Goal: Transaction & Acquisition: Purchase product/service

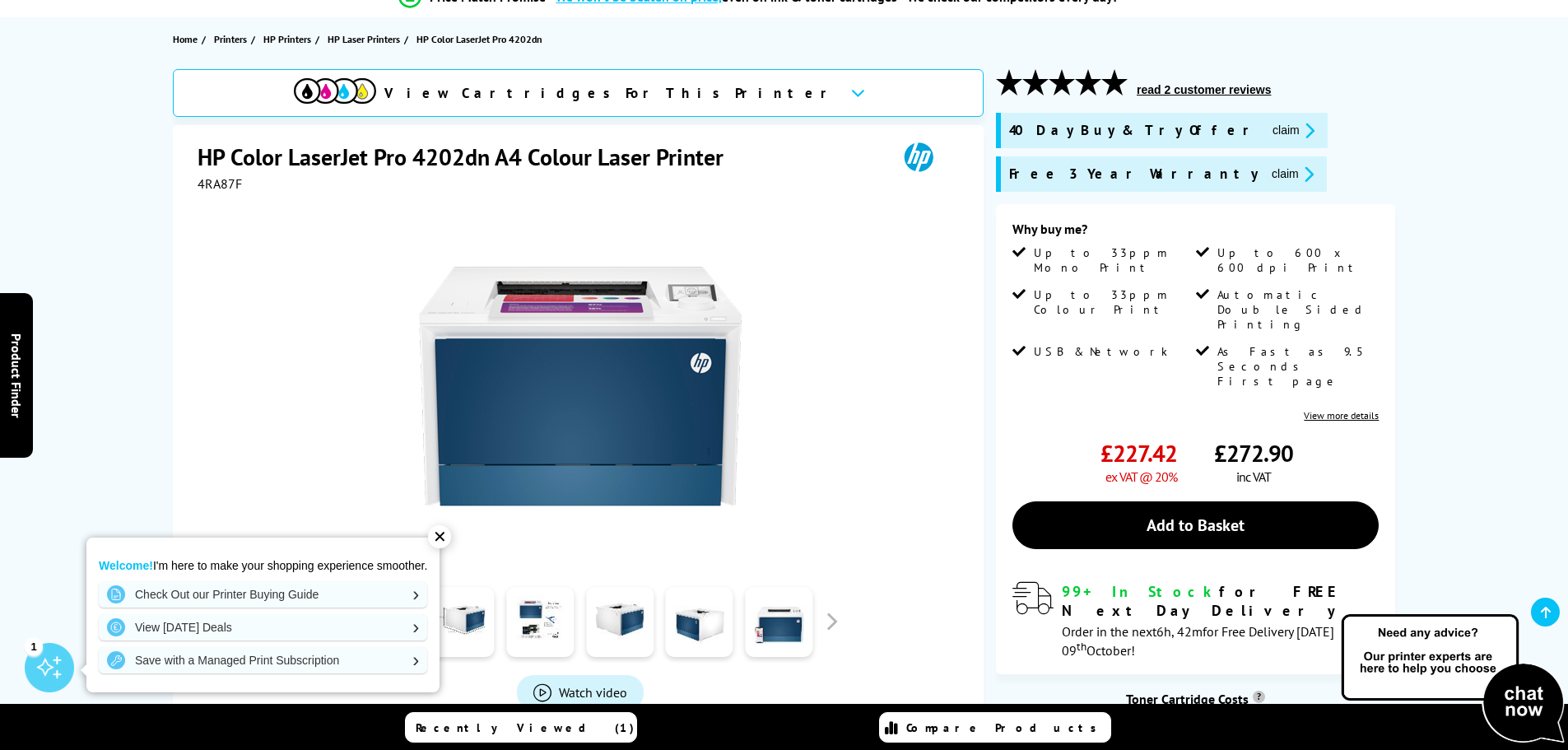
scroll to position [164, 0]
click at [443, 537] on div "✕" at bounding box center [439, 536] width 23 height 23
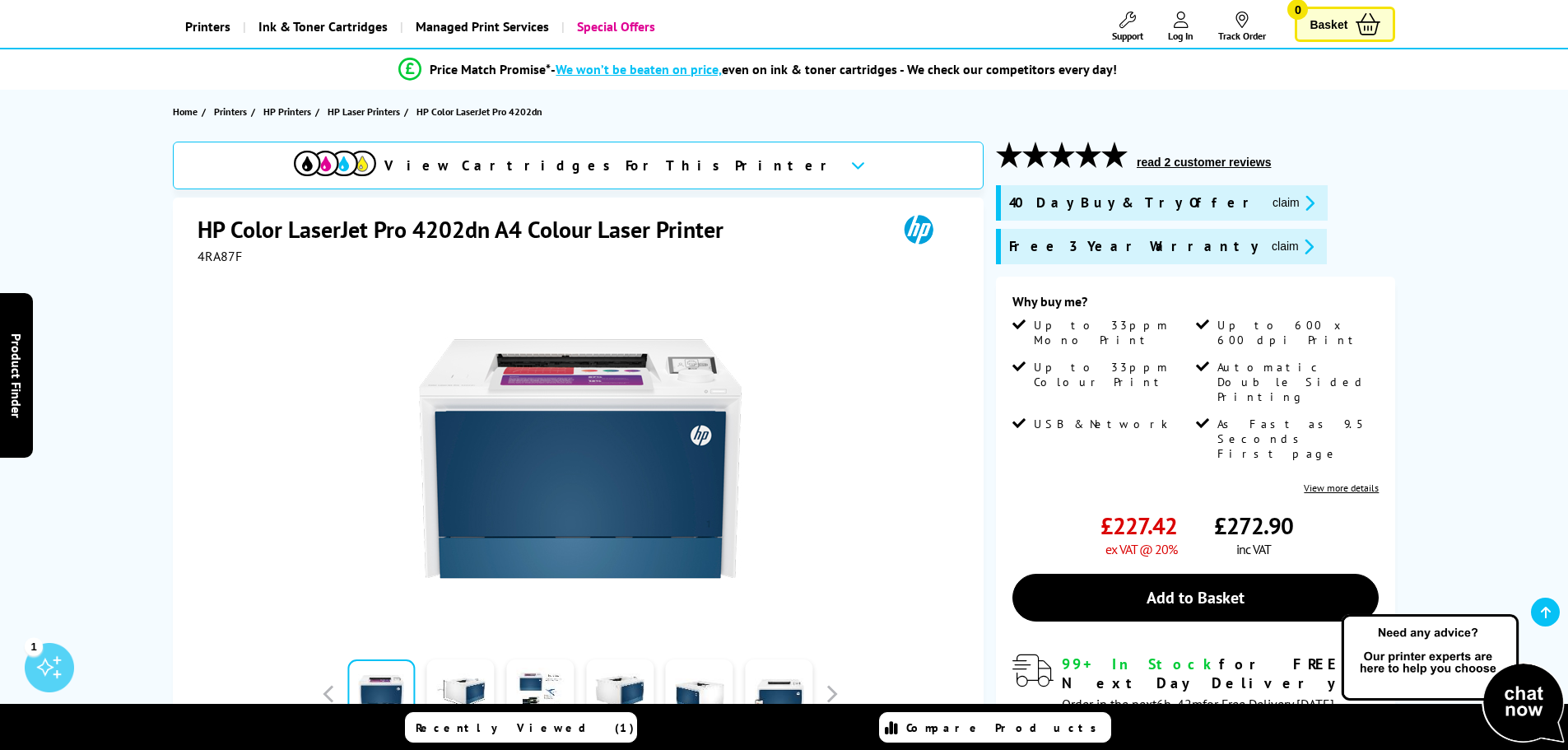
scroll to position [0, 0]
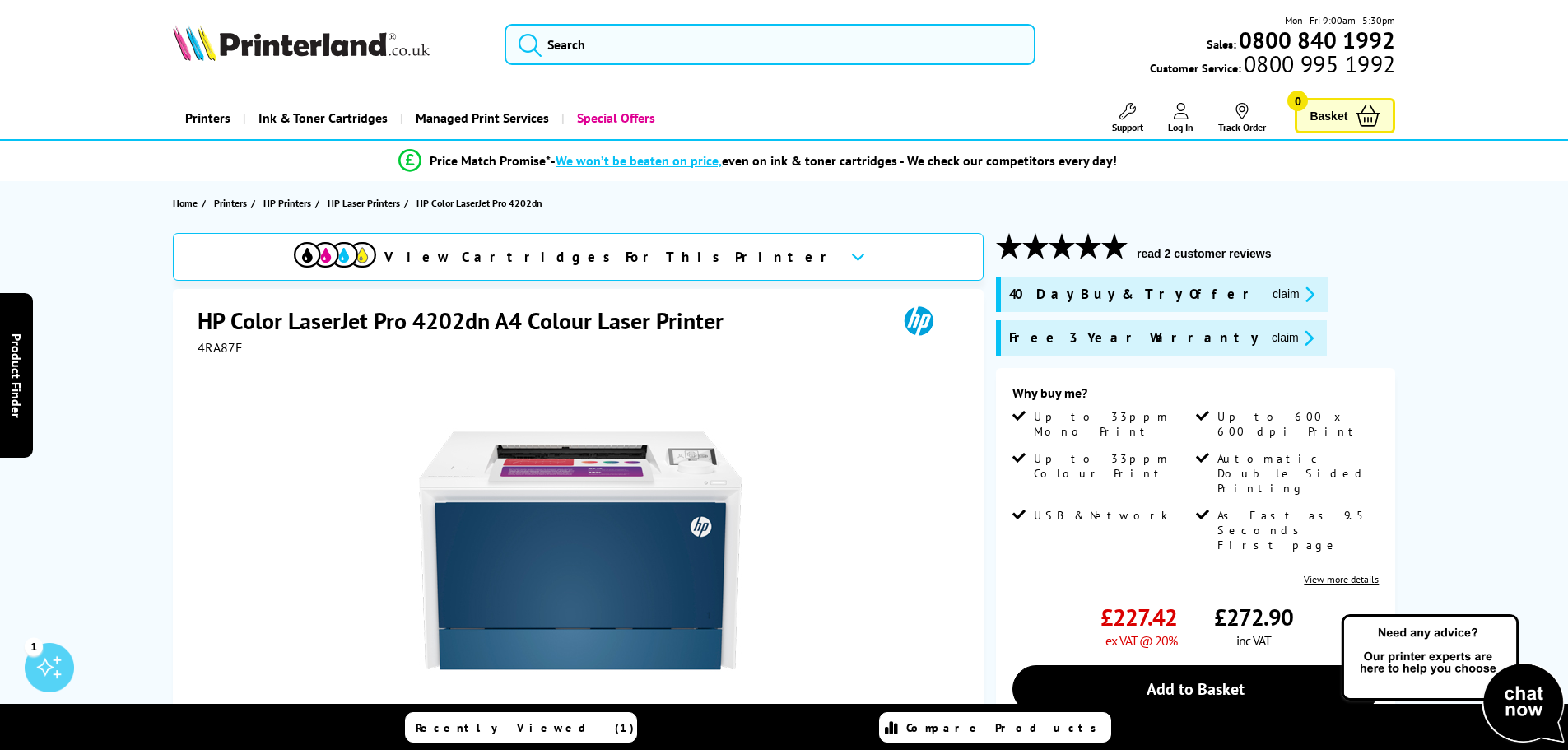
click at [1205, 250] on button "read 2 customer reviews" at bounding box center [1203, 253] width 144 height 15
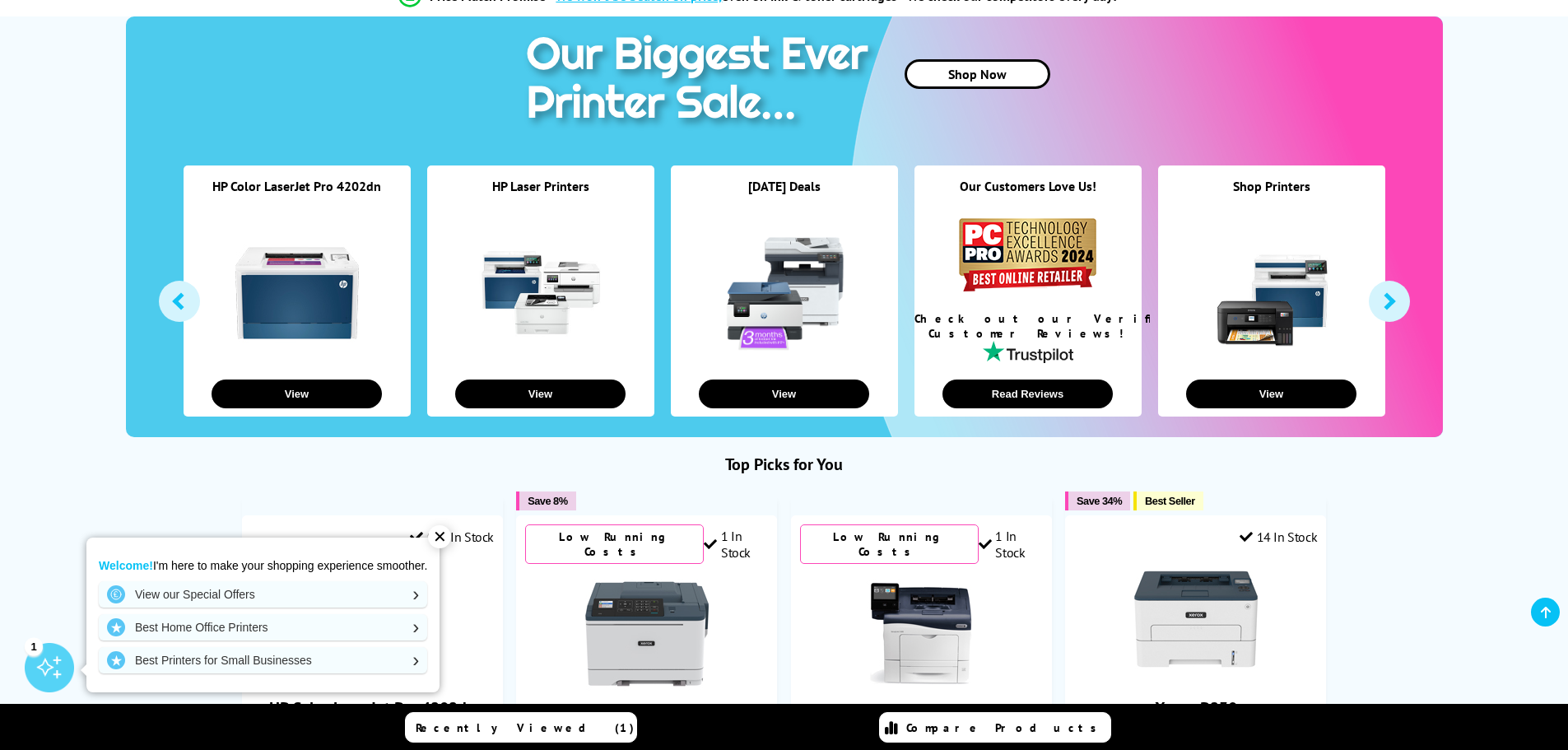
scroll to position [576, 0]
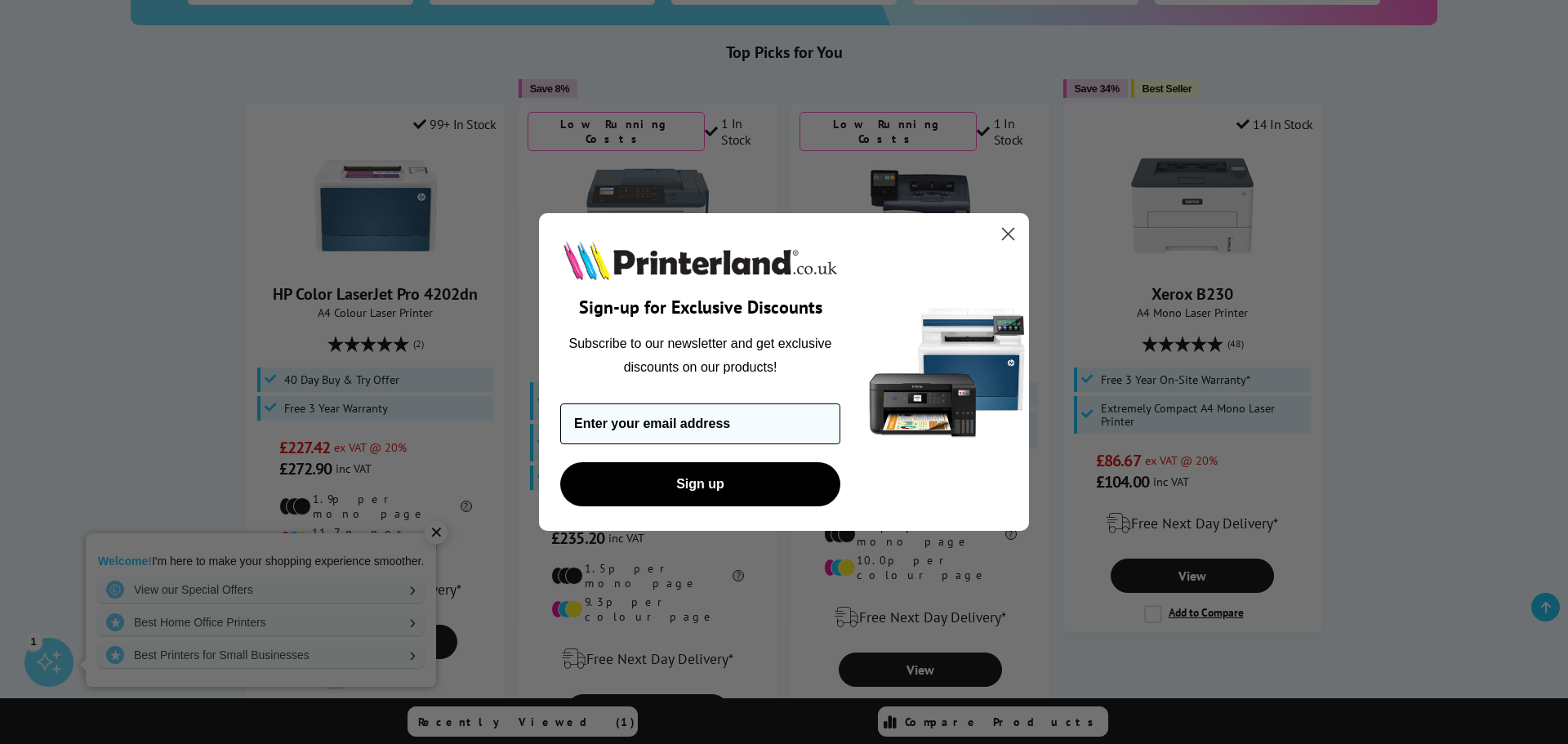
click at [686, 421] on input "Enter your email address" at bounding box center [700, 424] width 280 height 41
type input "galgormtrophies@gmail.com"
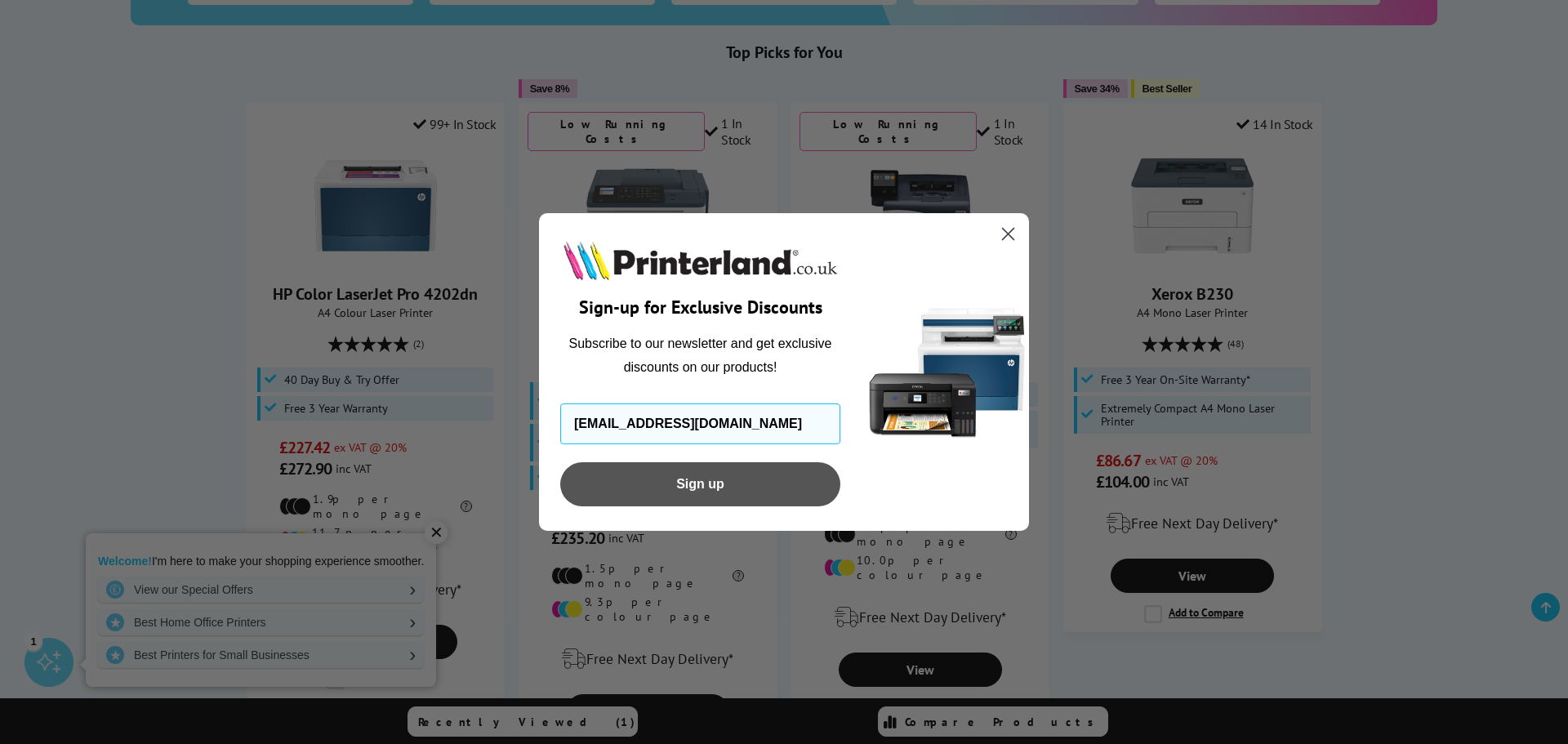
click at [719, 489] on button "Sign up" at bounding box center [700, 483] width 280 height 44
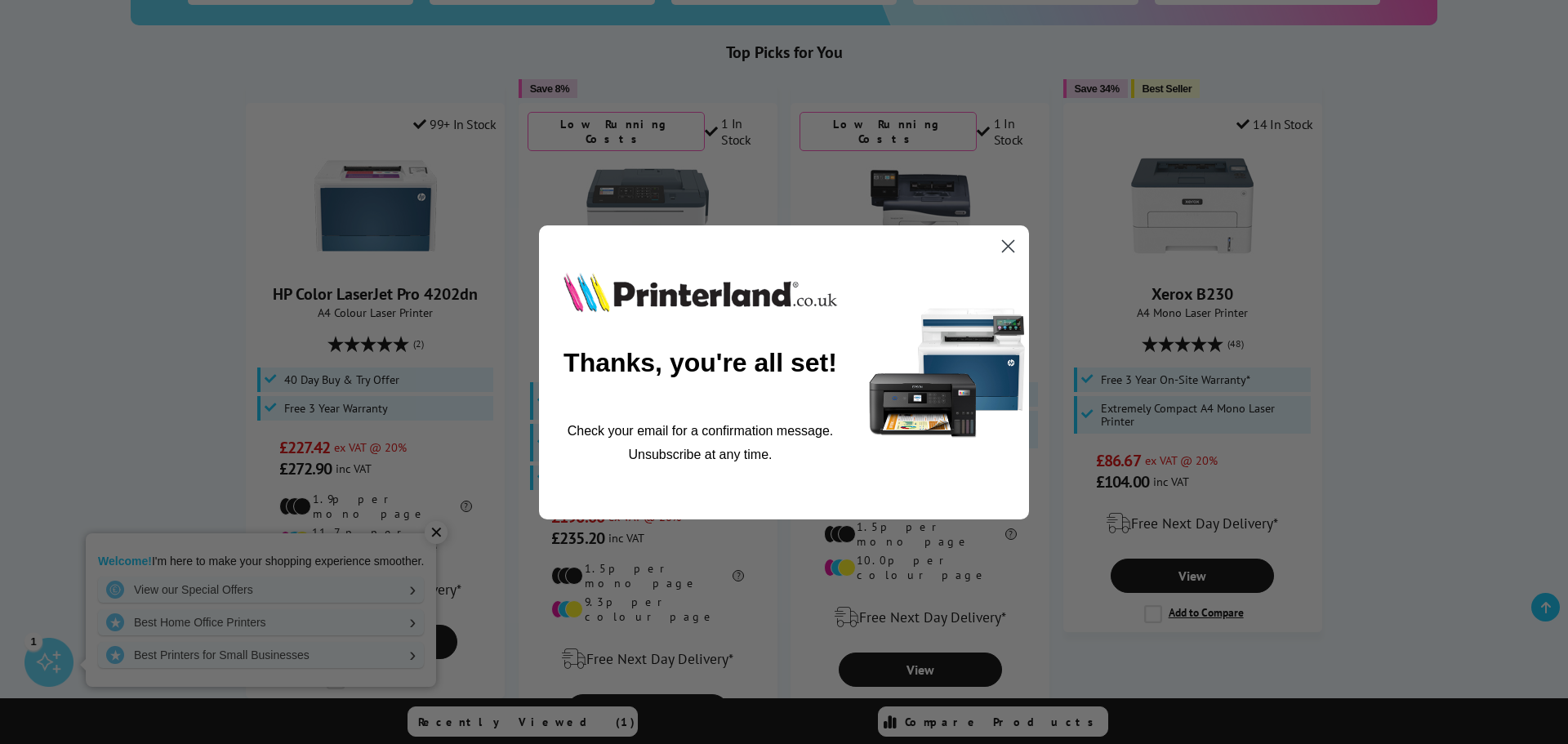
click at [1010, 249] on circle "Close dialog" at bounding box center [1008, 245] width 27 height 27
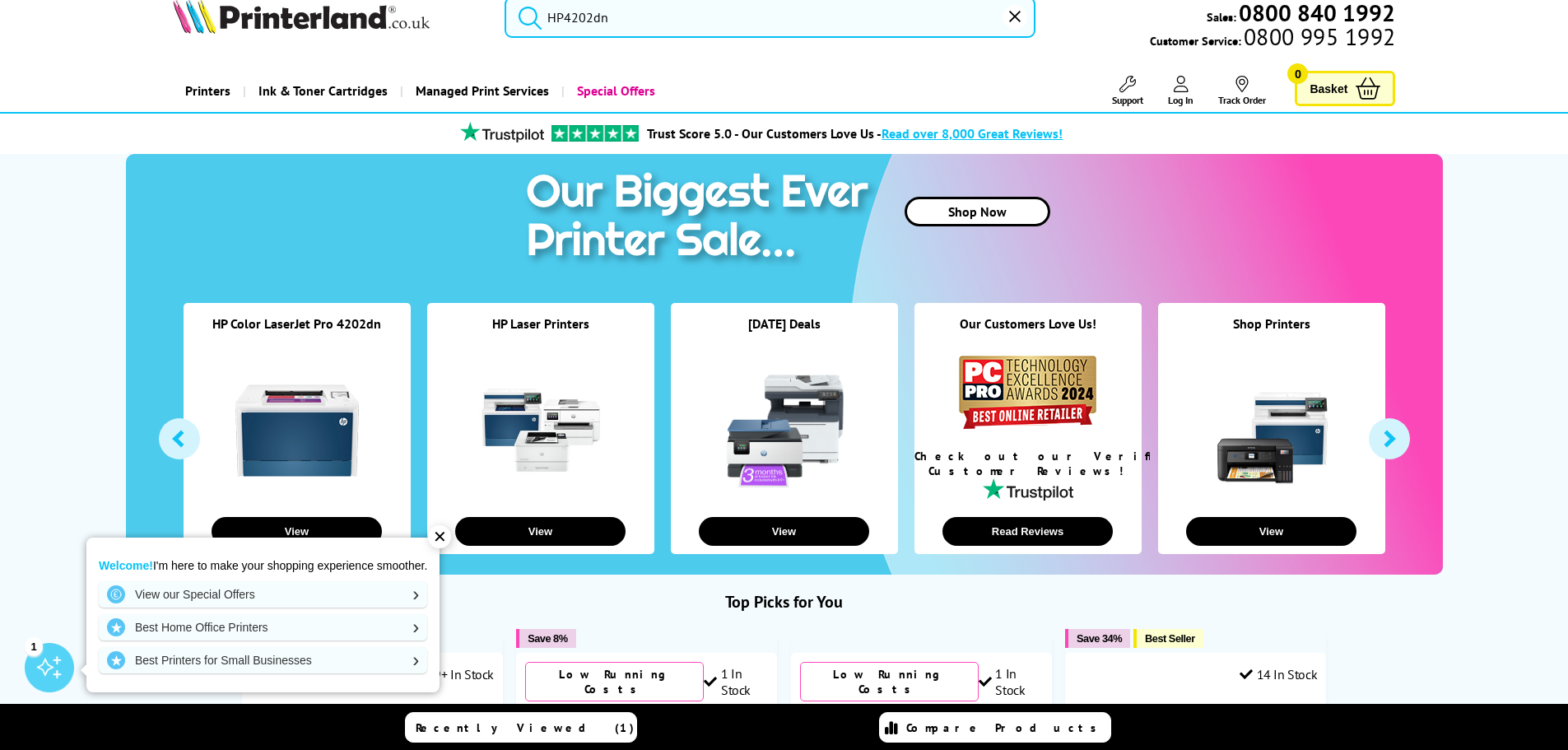
scroll to position [0, 0]
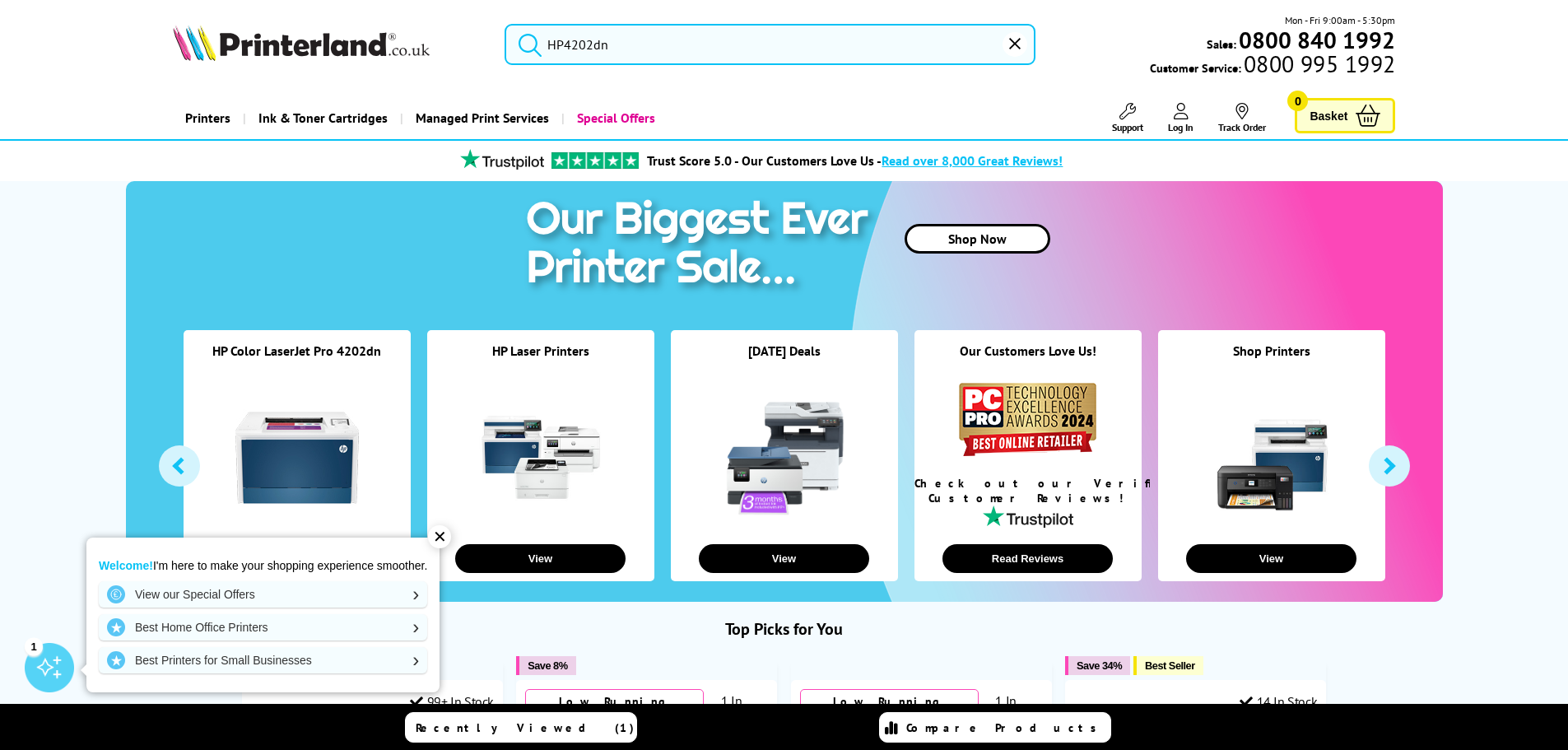
click at [527, 45] on icon "submit" at bounding box center [530, 44] width 24 height 24
click at [527, 42] on icon "submit" at bounding box center [530, 44] width 24 height 24
click at [311, 419] on link at bounding box center [297, 457] width 123 height 123
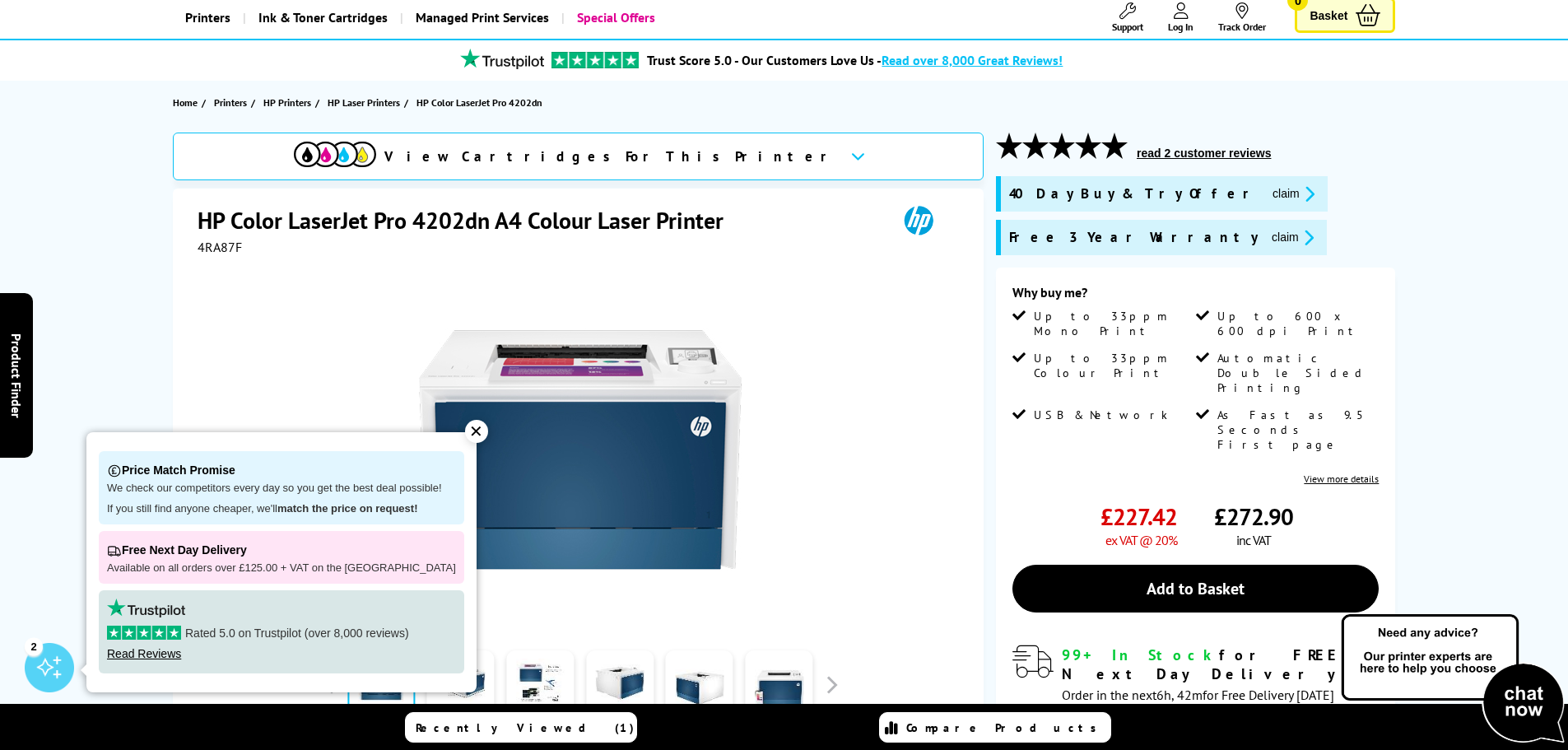
scroll to position [83, 0]
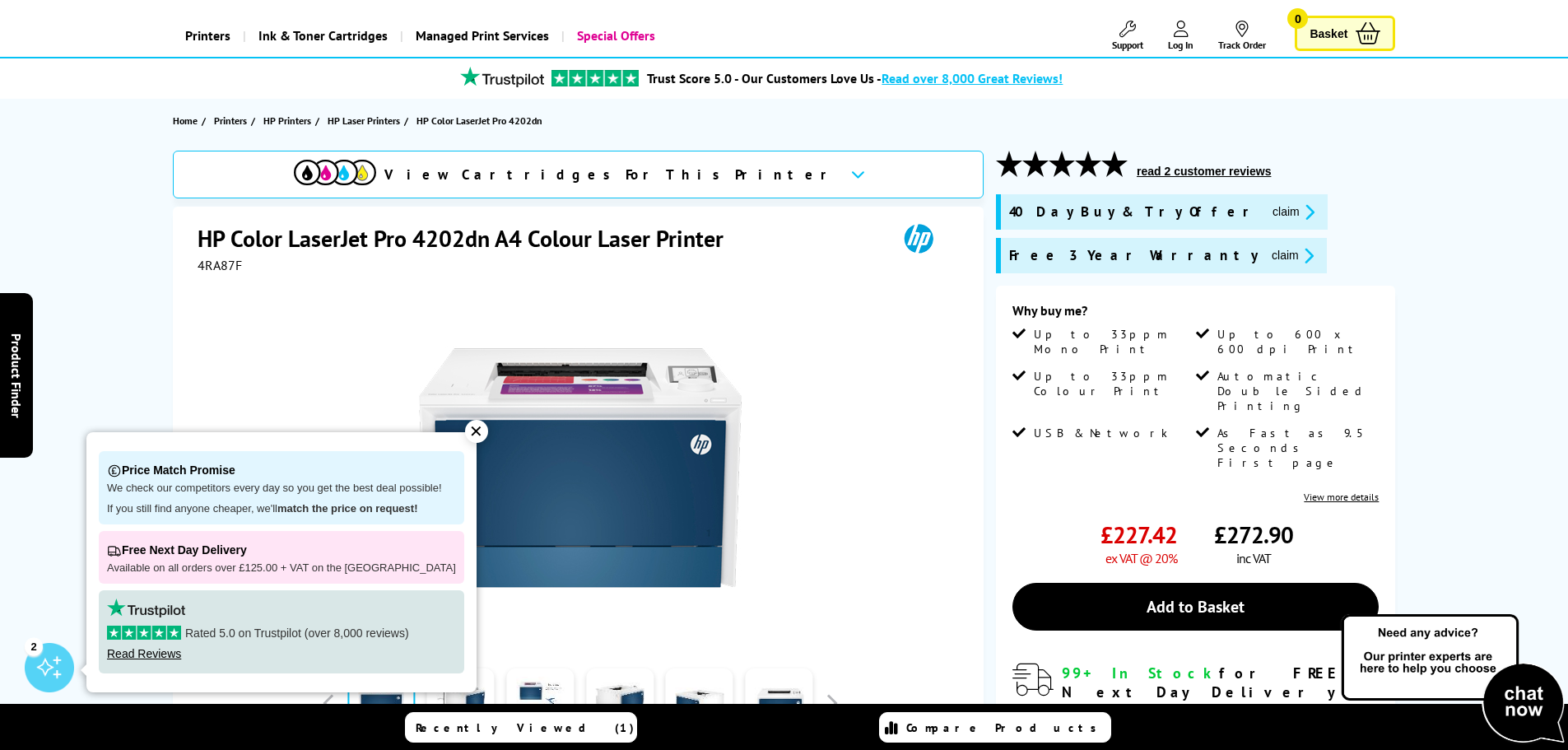
click at [465, 436] on div "✕" at bounding box center [476, 431] width 23 height 23
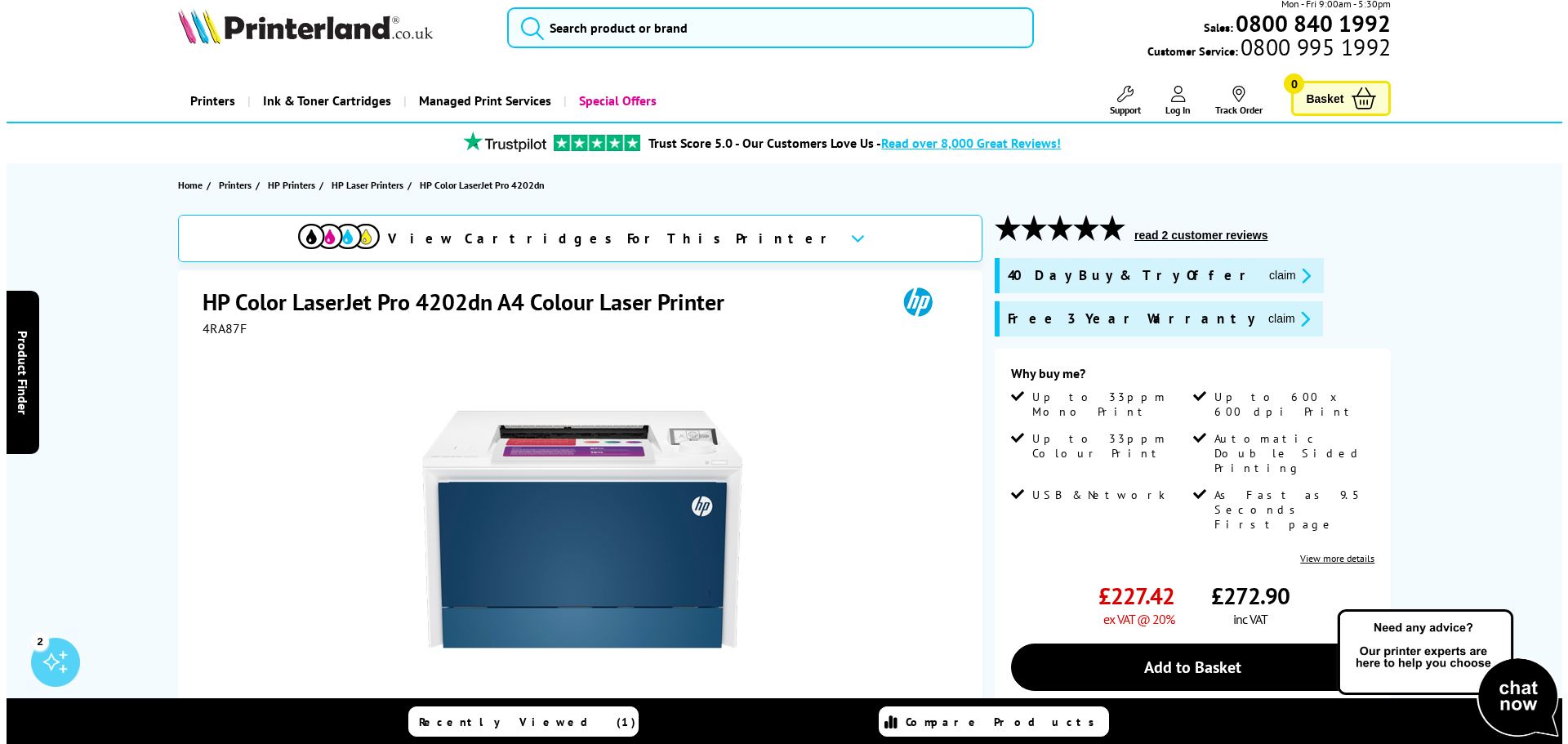
scroll to position [0, 0]
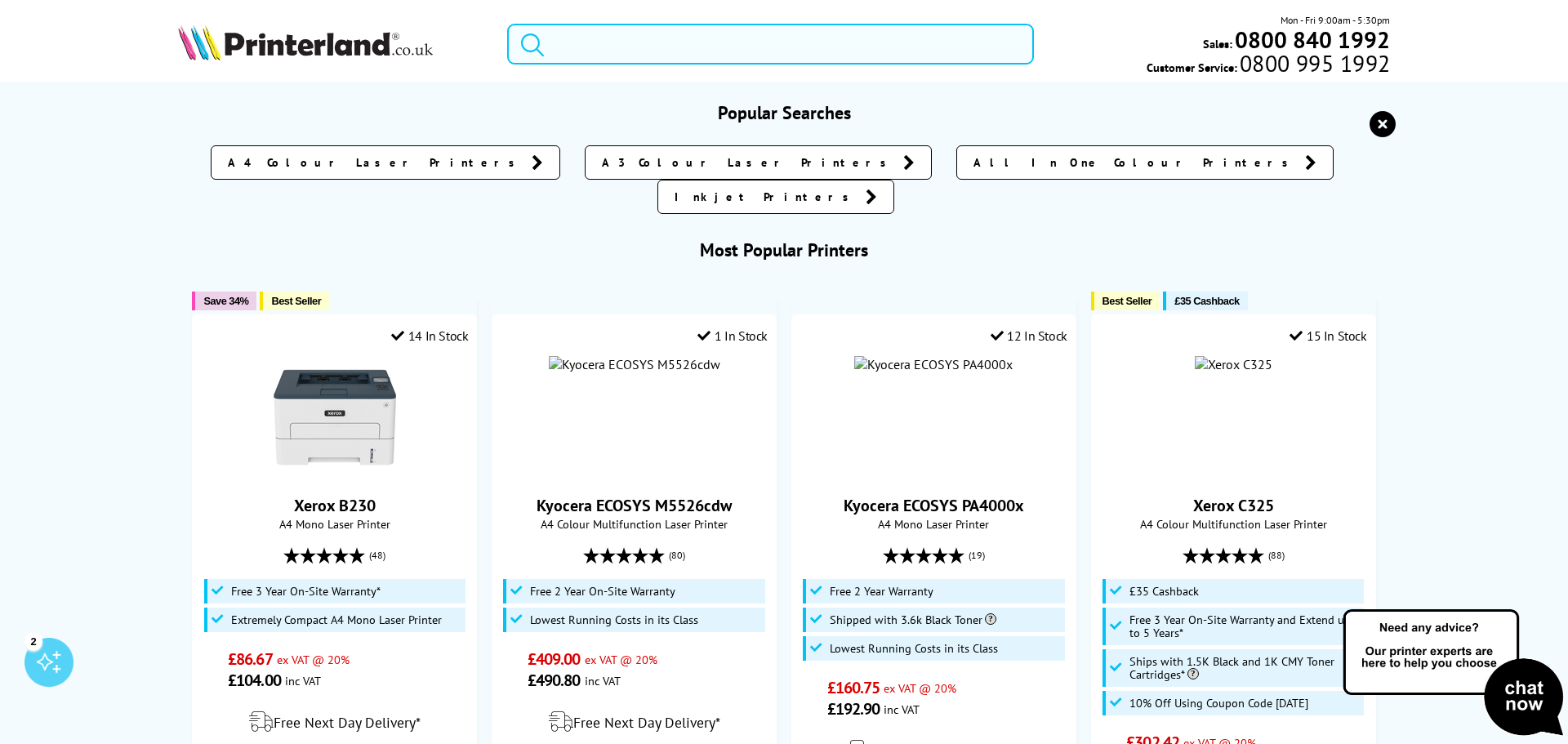
click at [591, 42] on input "search" at bounding box center [770, 44] width 526 height 41
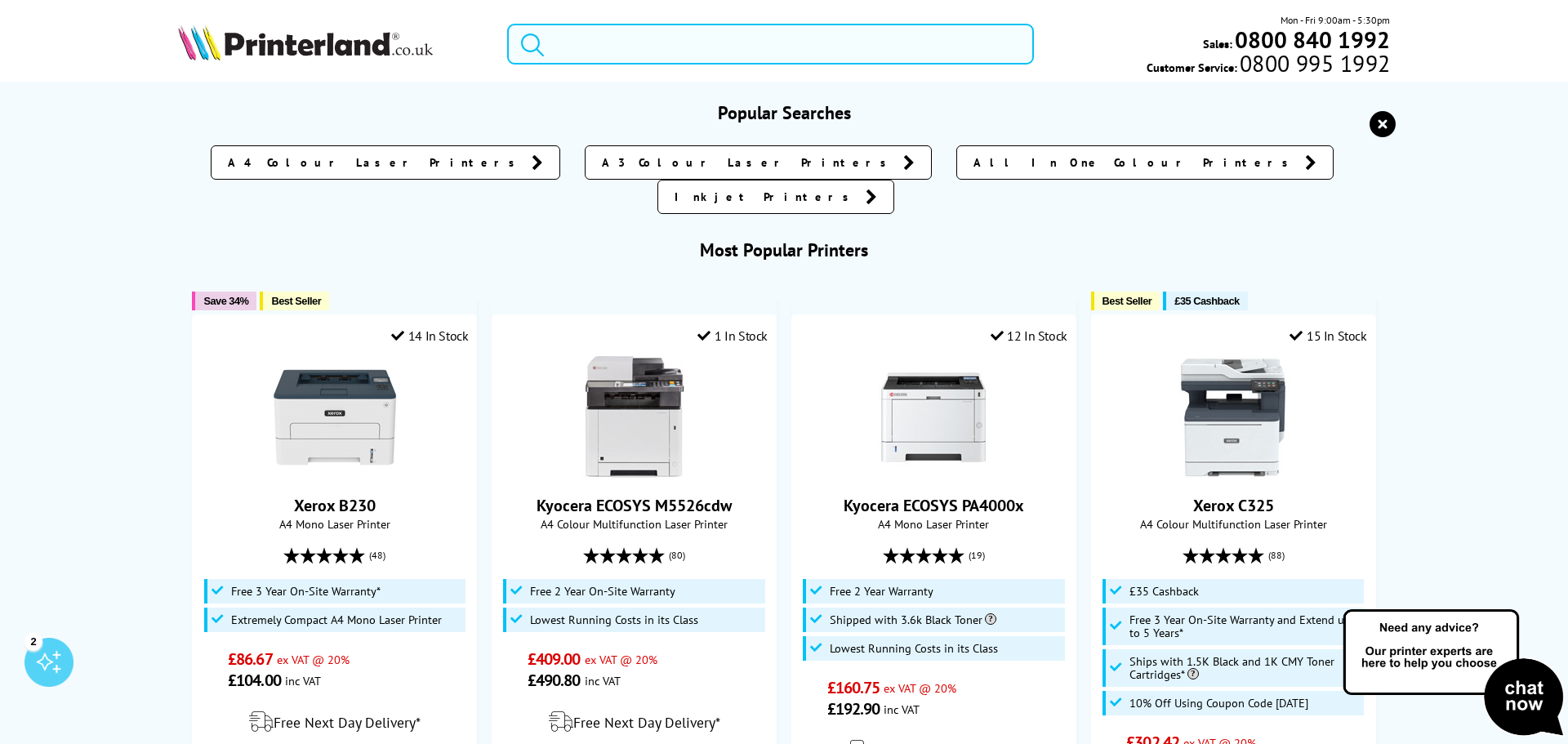
paste input "HP4202dn"
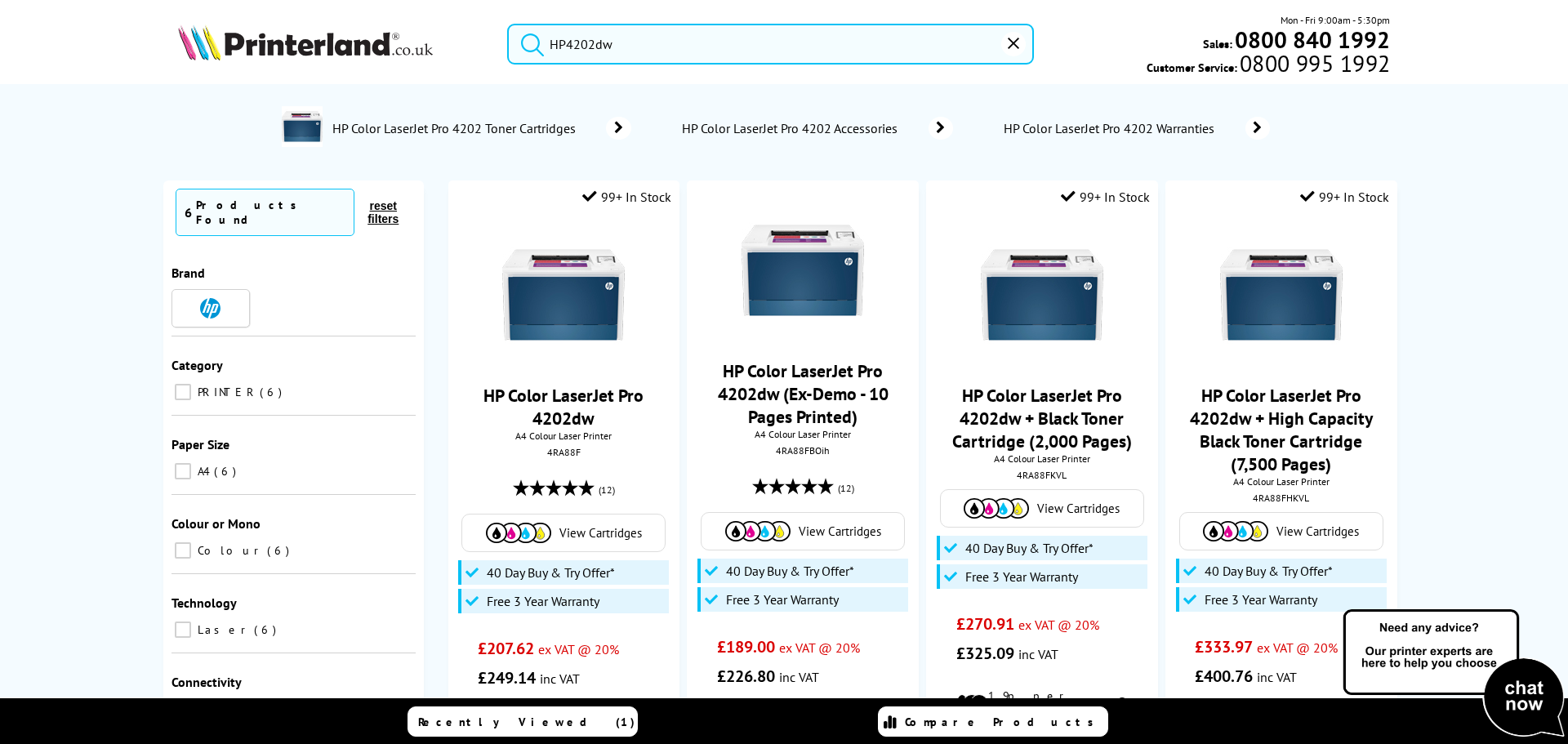
click at [508, 23] on button "submit" at bounding box center [528, 41] width 41 height 36
click at [614, 39] on input "HP4202dw" at bounding box center [770, 44] width 526 height 41
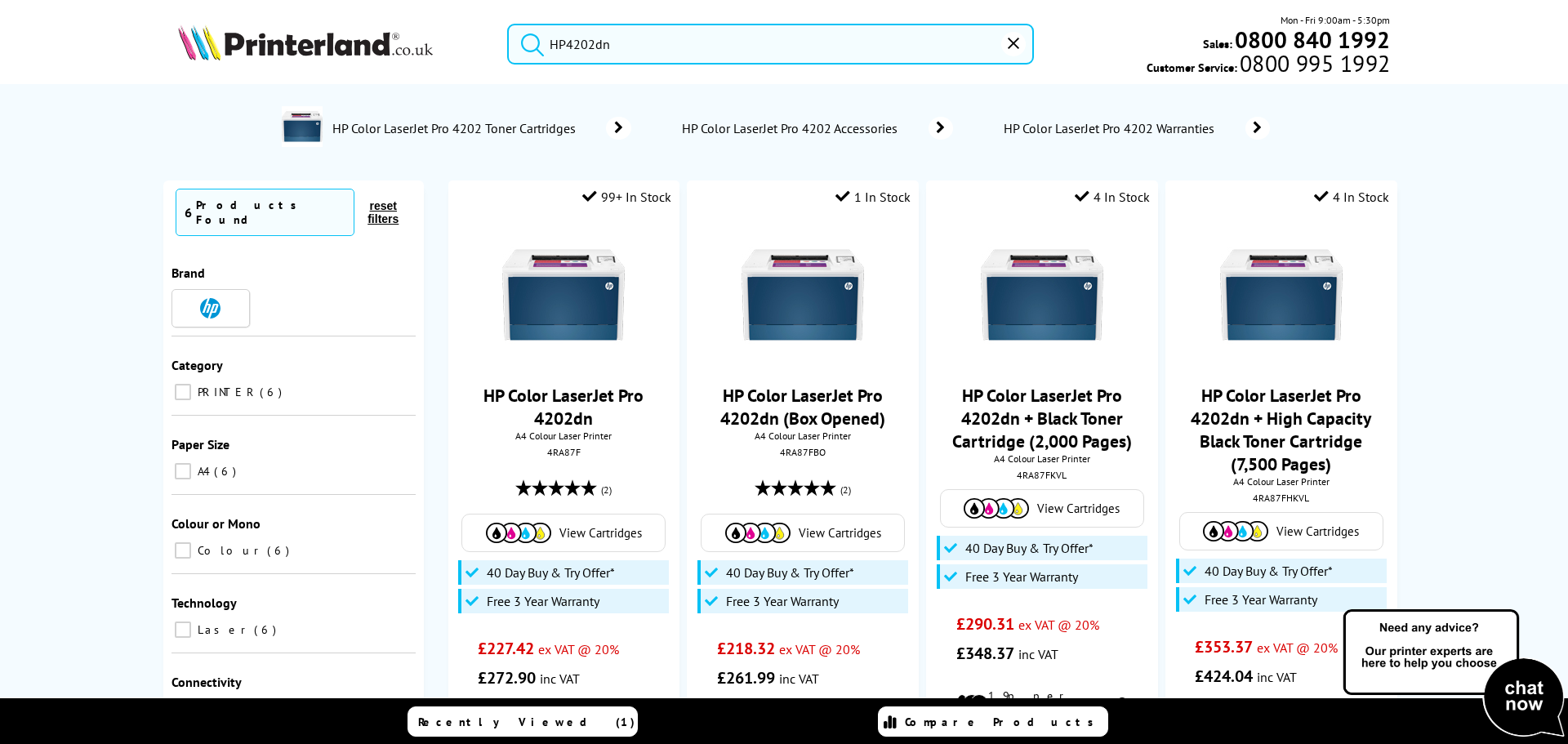
type input "HP4202dn"
click at [508, 23] on button "submit" at bounding box center [528, 41] width 41 height 36
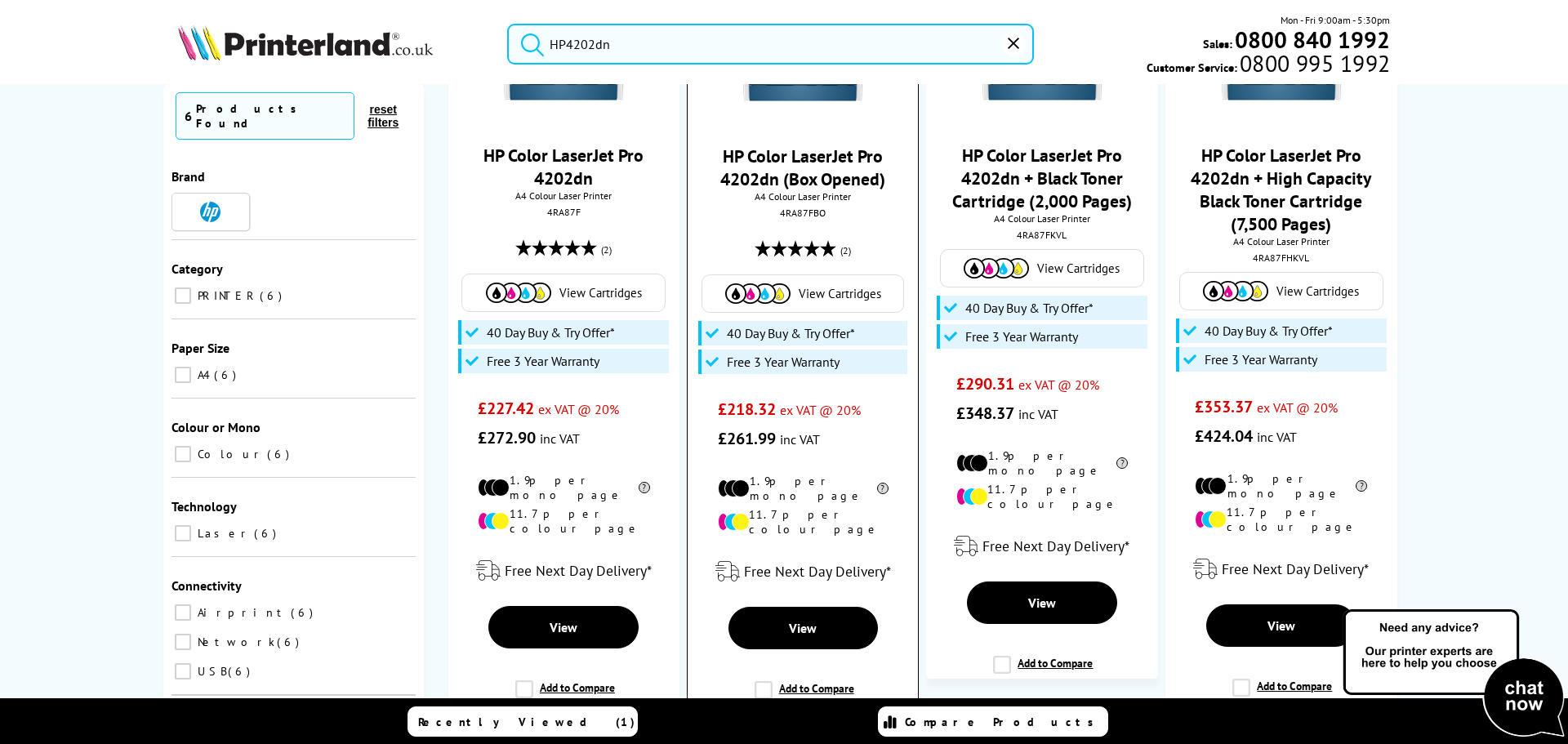
scroll to position [245, 0]
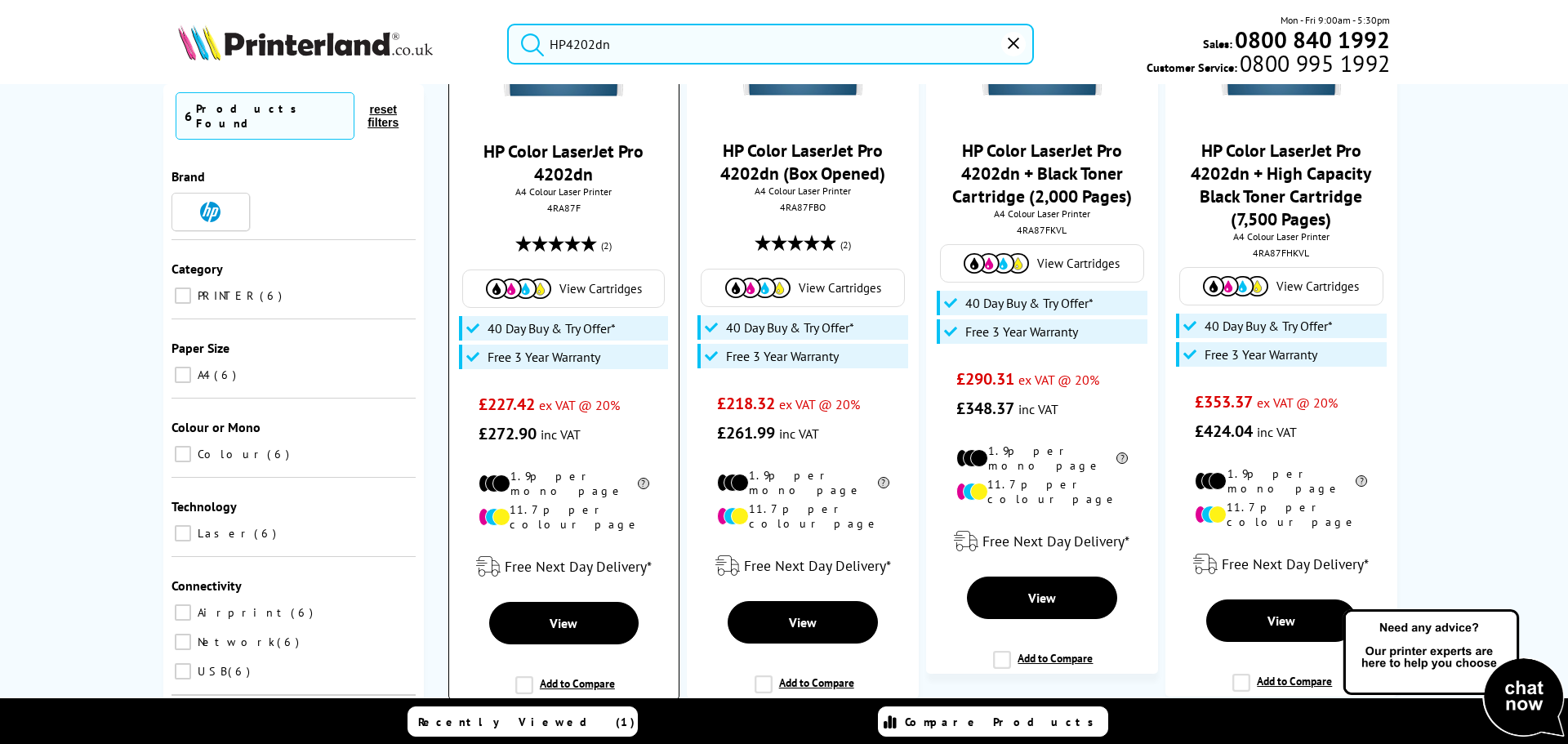
click at [607, 288] on span "View Cartridges" at bounding box center [600, 289] width 83 height 16
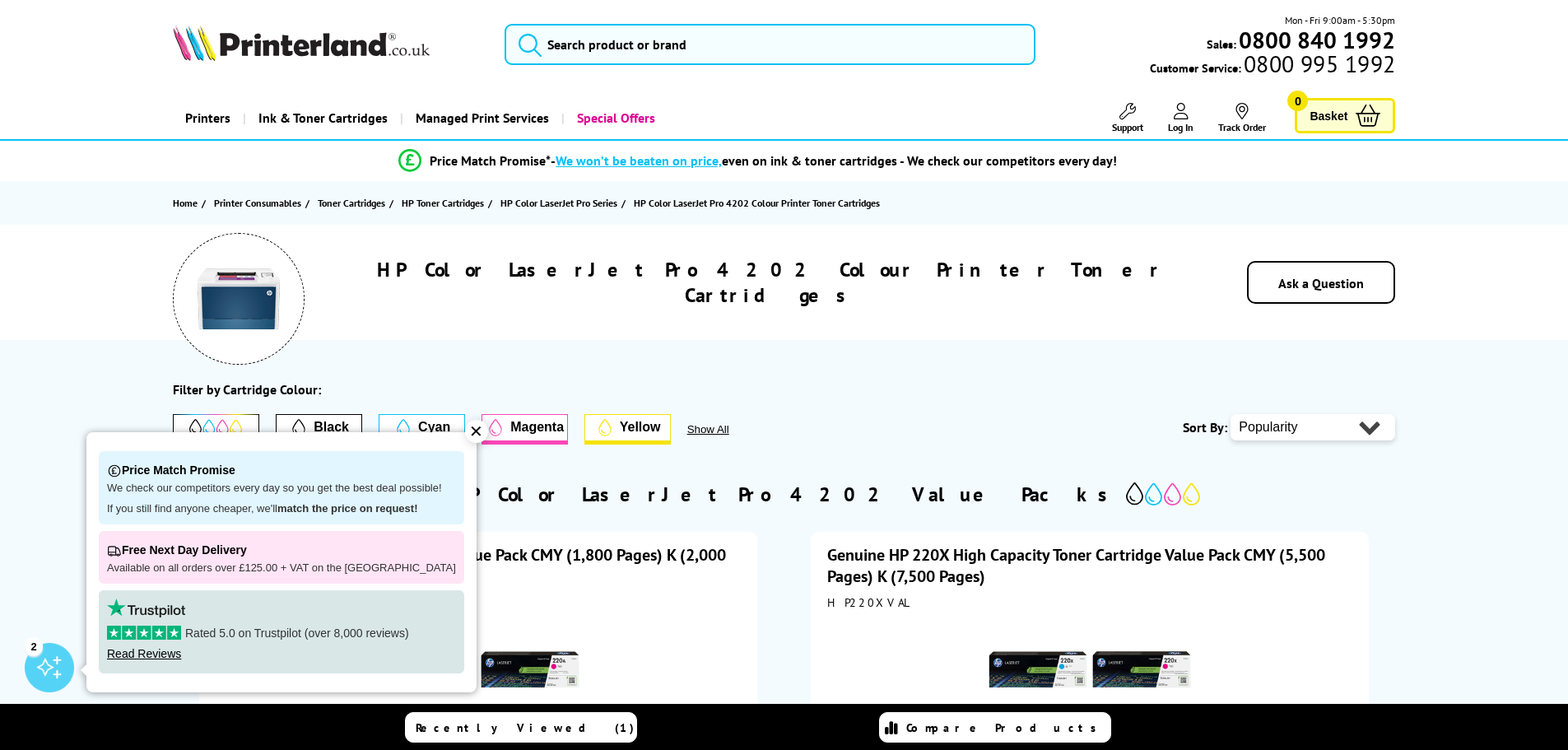
click at [943, 397] on div "Filter by Cartridge Colour: Black Cyan Magenta Yellow Show All" at bounding box center [678, 412] width 1010 height 63
click at [473, 430] on div "✕" at bounding box center [476, 431] width 23 height 23
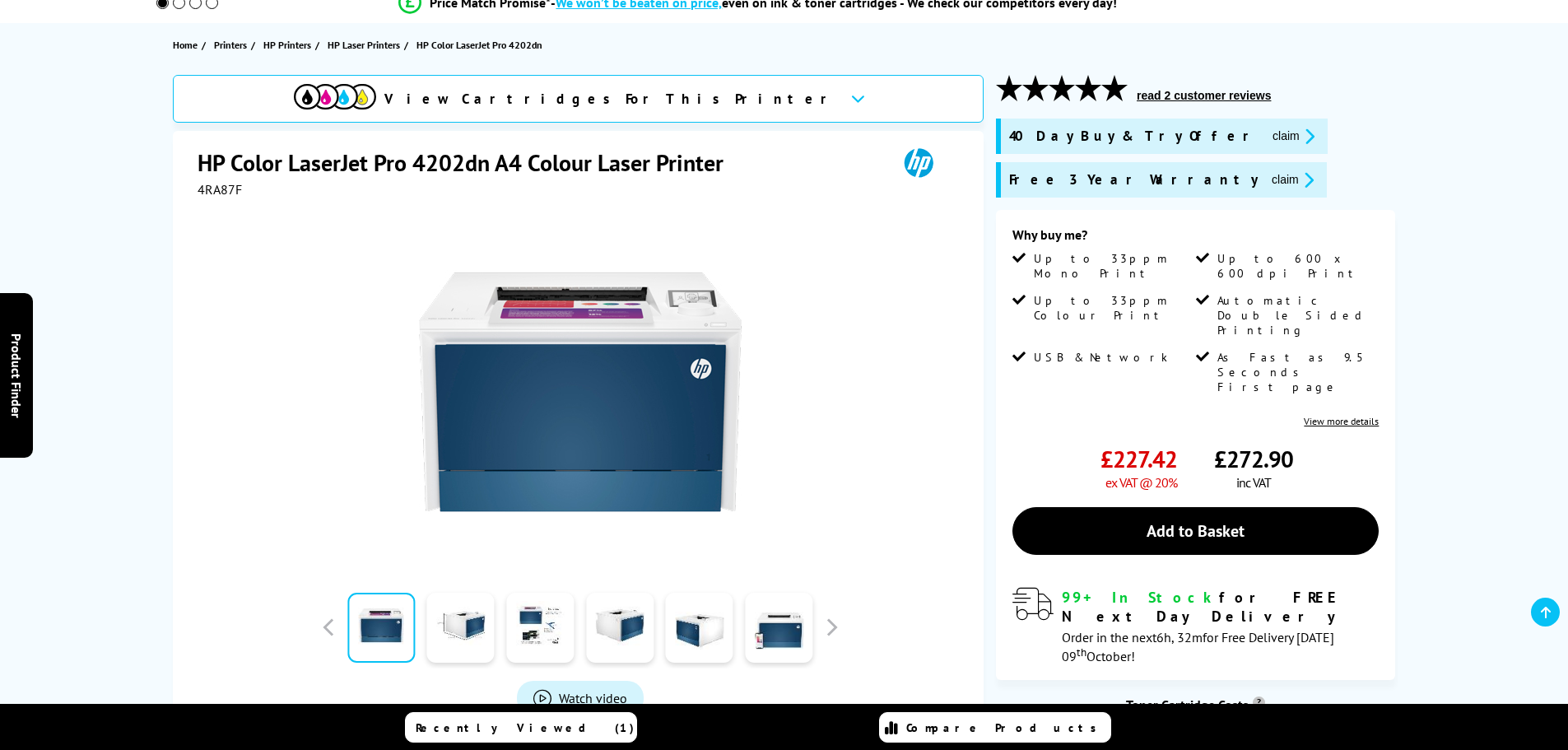
scroll to position [164, 0]
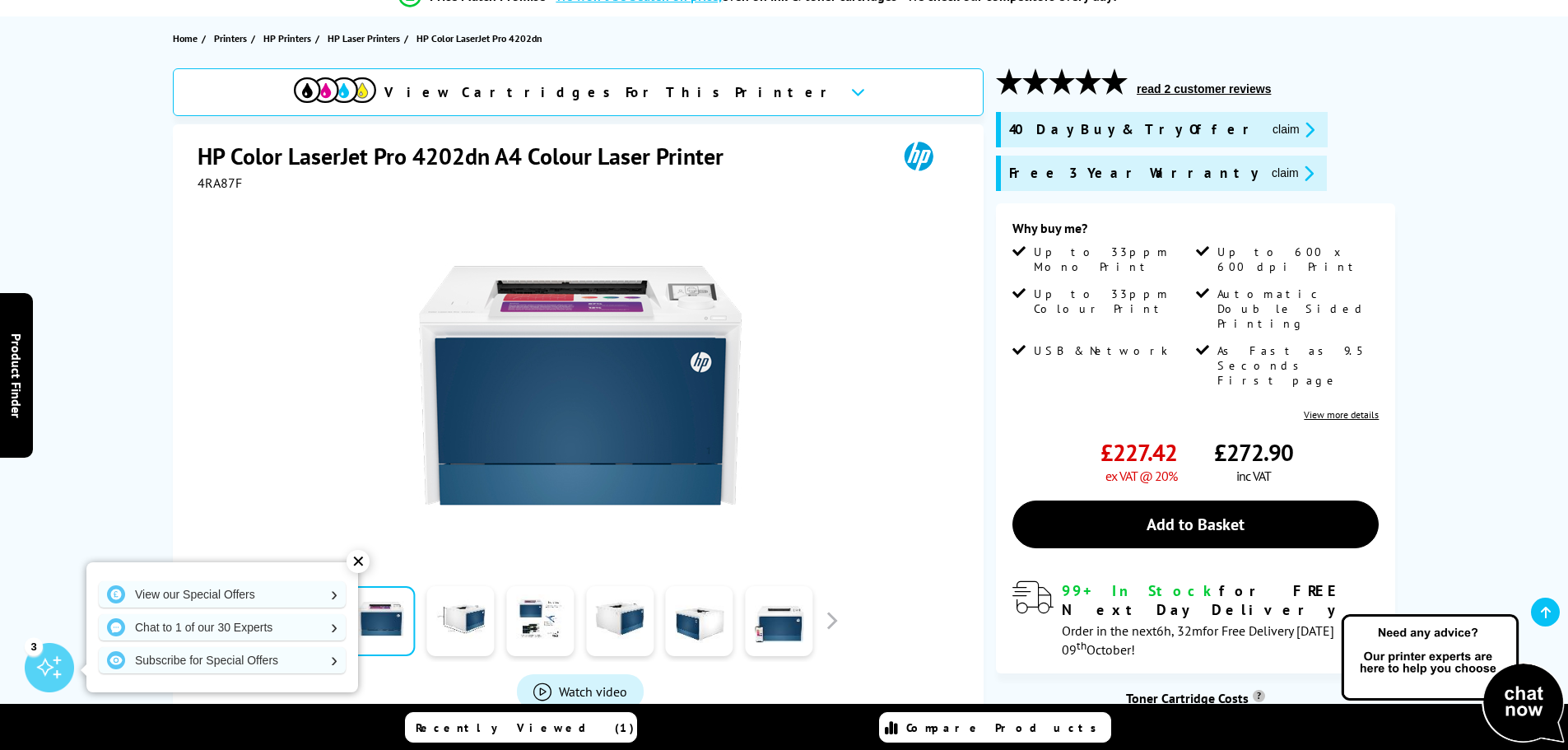
click at [358, 567] on div "✕" at bounding box center [358, 561] width 23 height 23
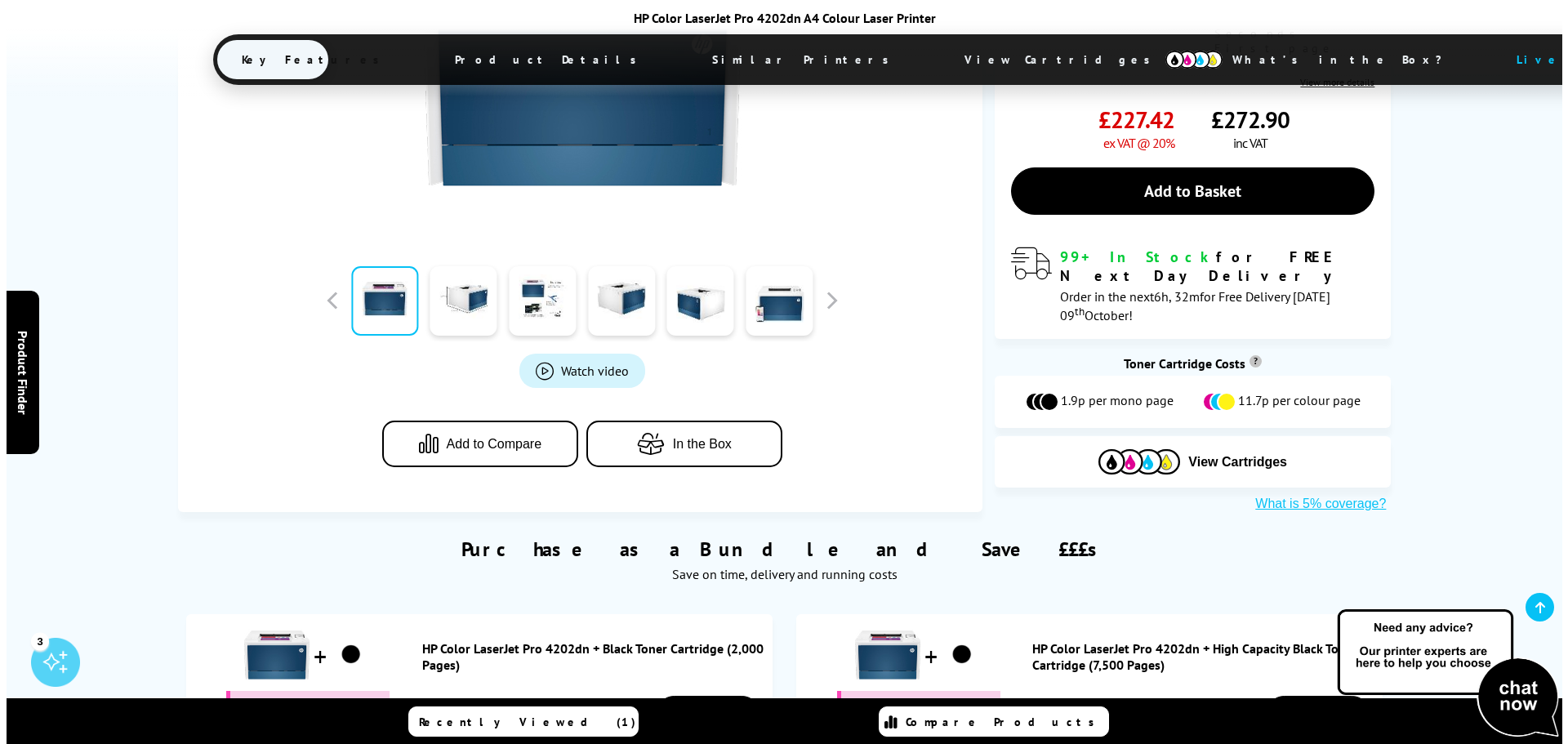
scroll to position [490, 0]
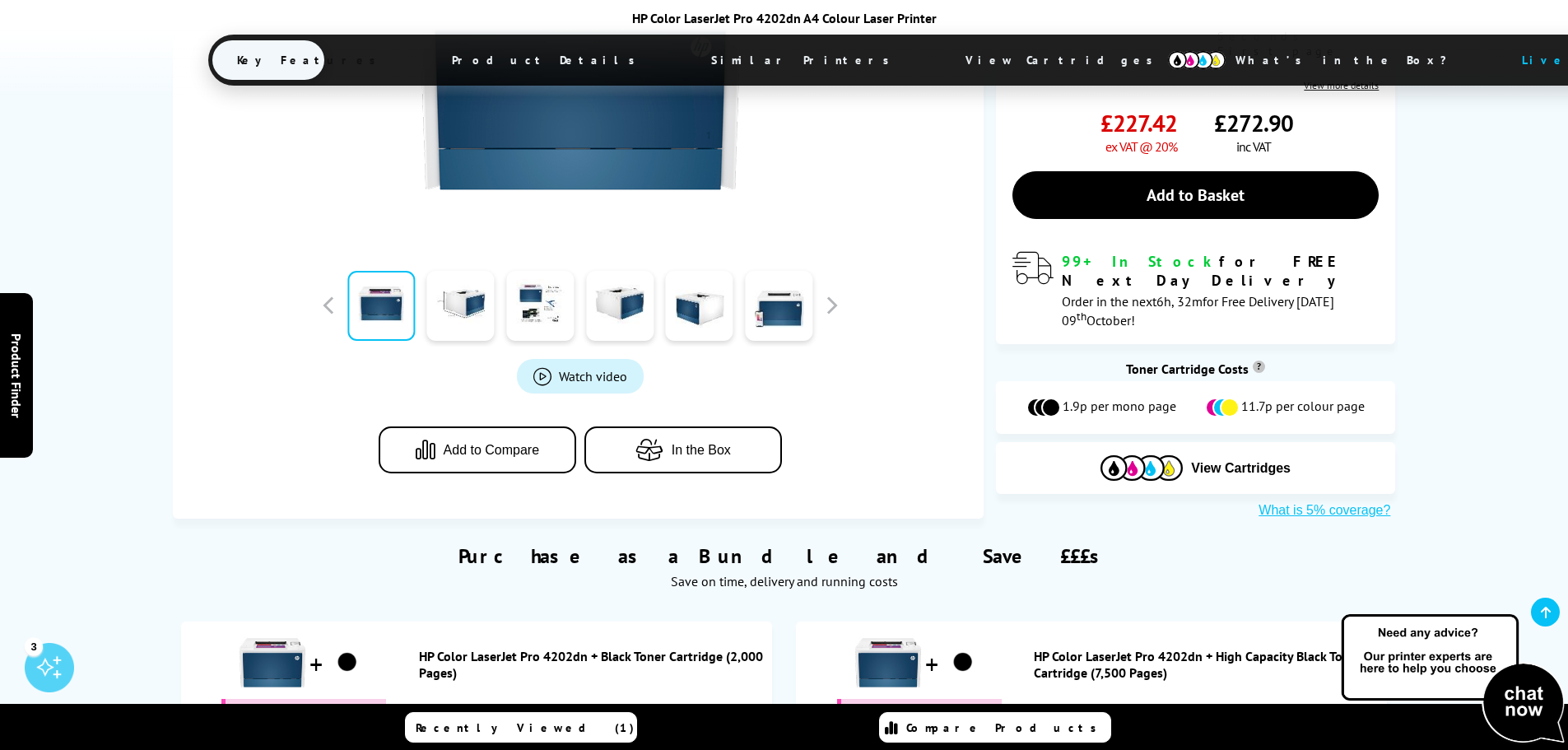
click at [582, 368] on span "Watch video" at bounding box center [592, 376] width 69 height 17
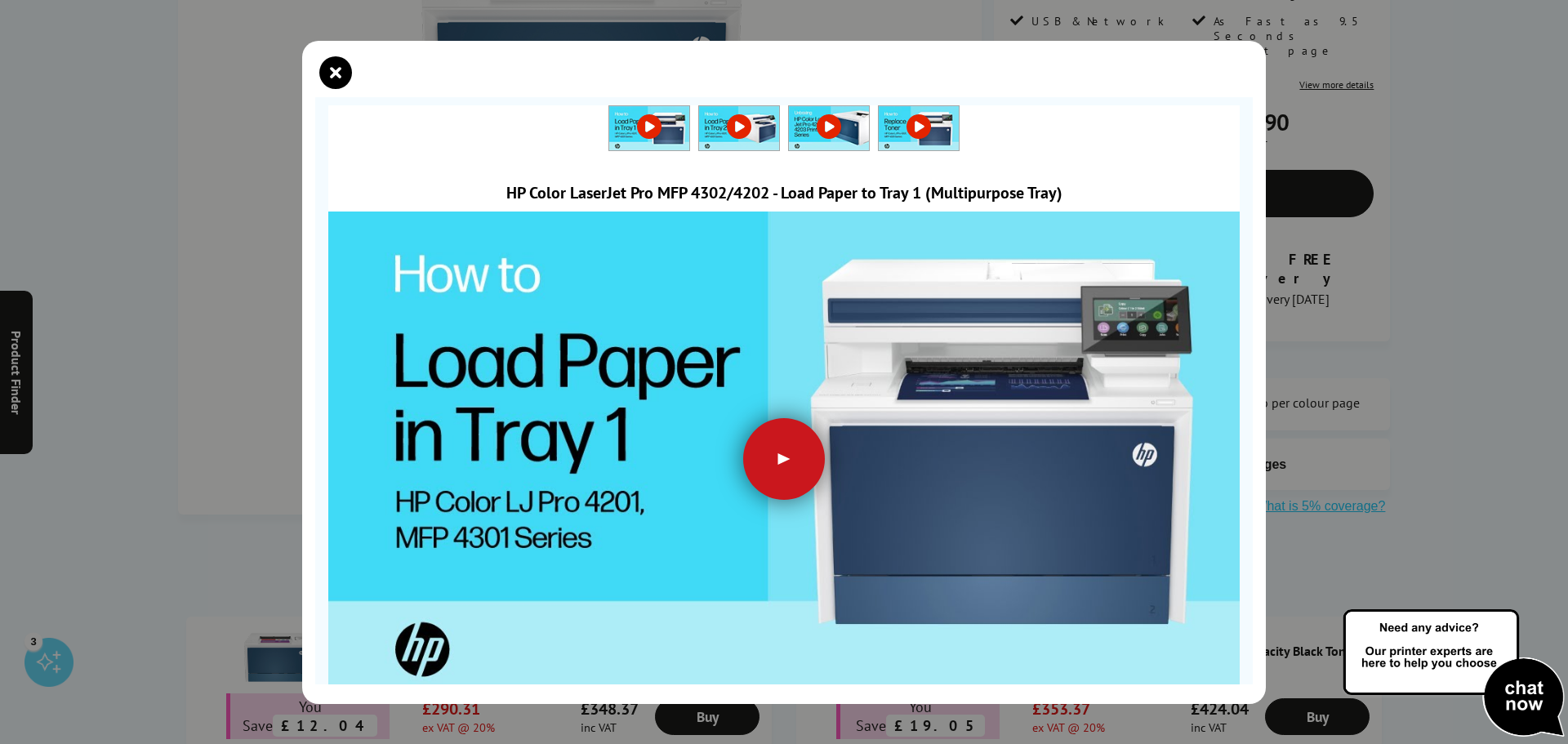
click at [778, 453] on div at bounding box center [784, 459] width 82 height 82
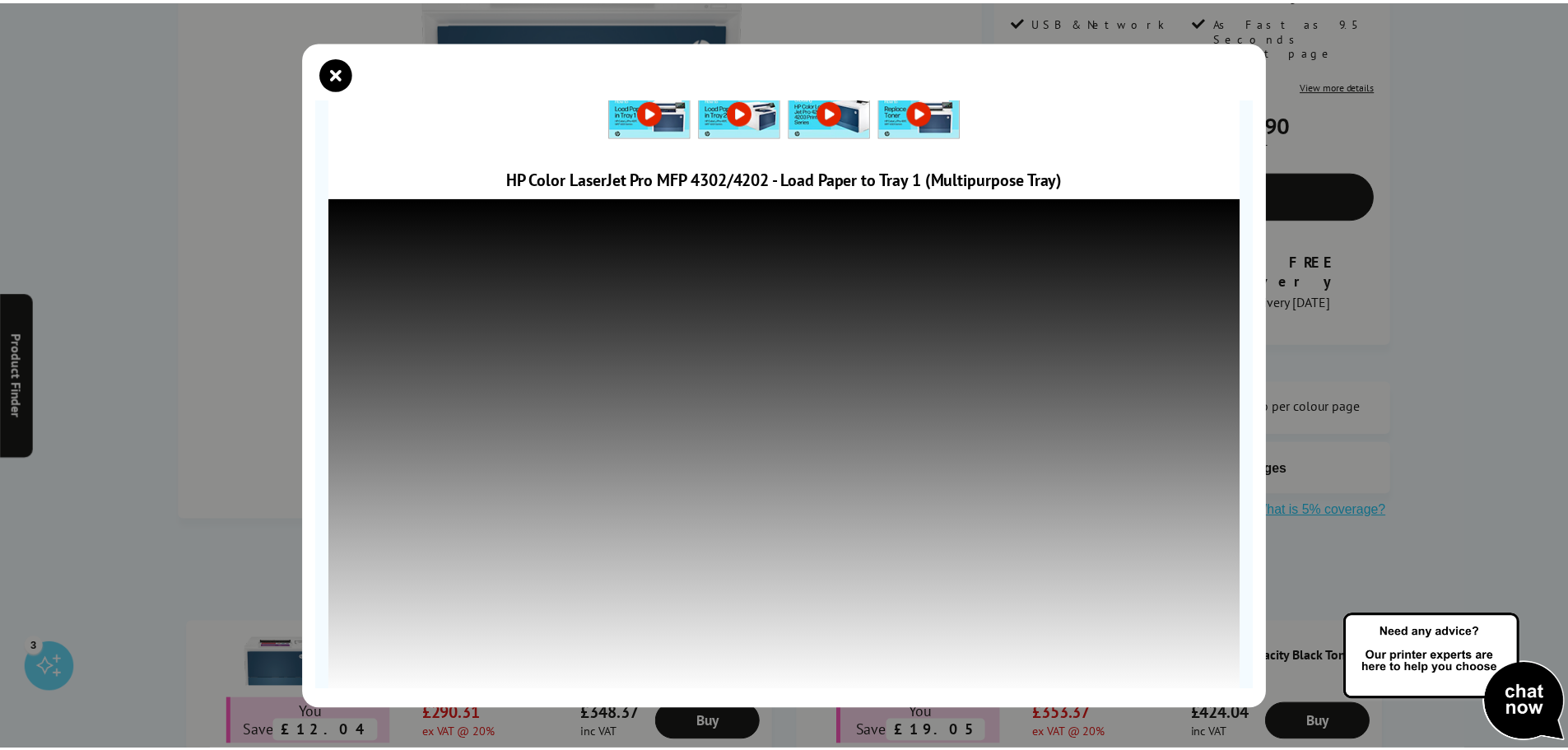
scroll to position [0, 0]
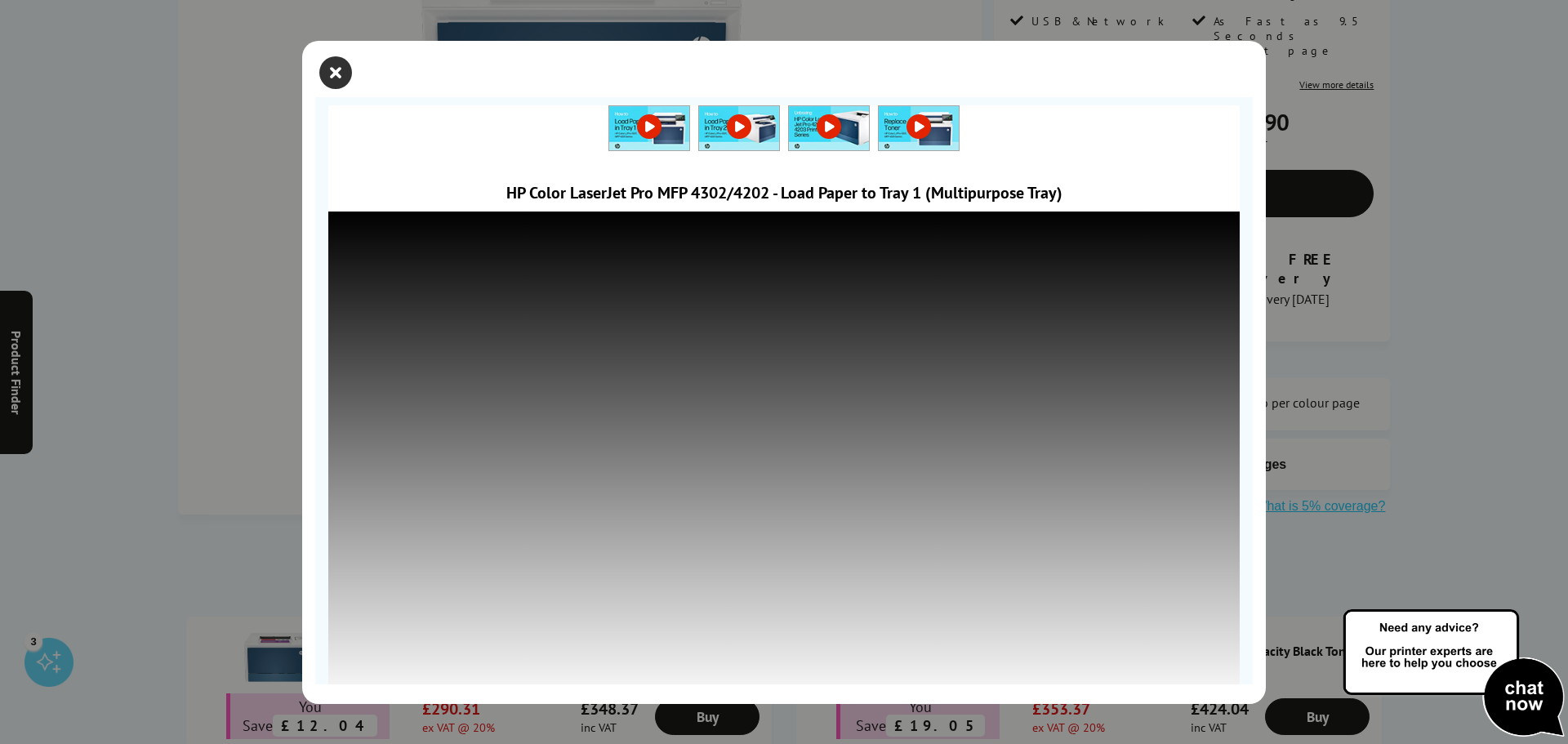
click at [337, 71] on icon "close modal" at bounding box center [335, 72] width 33 height 33
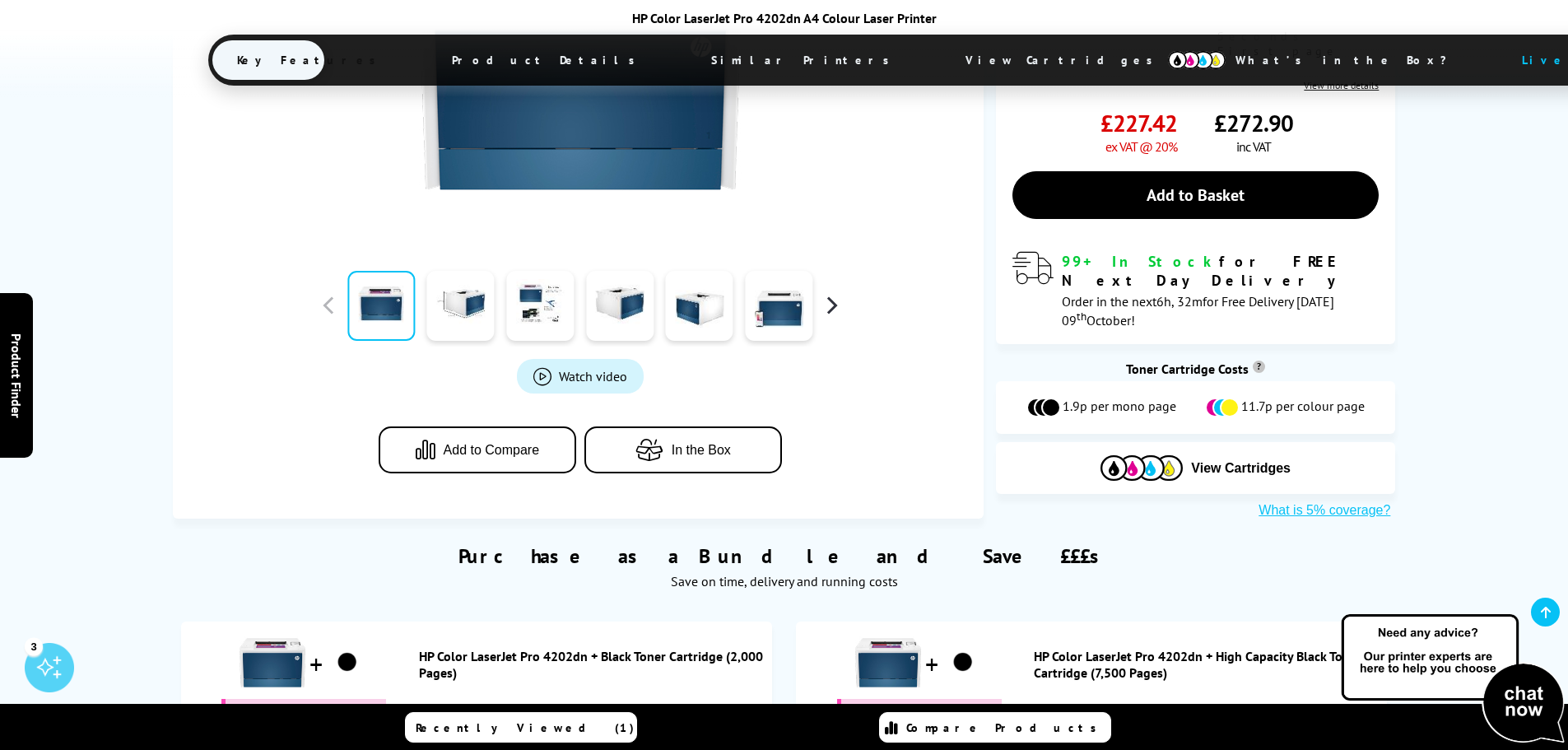
click at [835, 294] on button "button" at bounding box center [831, 305] width 24 height 24
click at [832, 293] on button "button" at bounding box center [831, 305] width 24 height 24
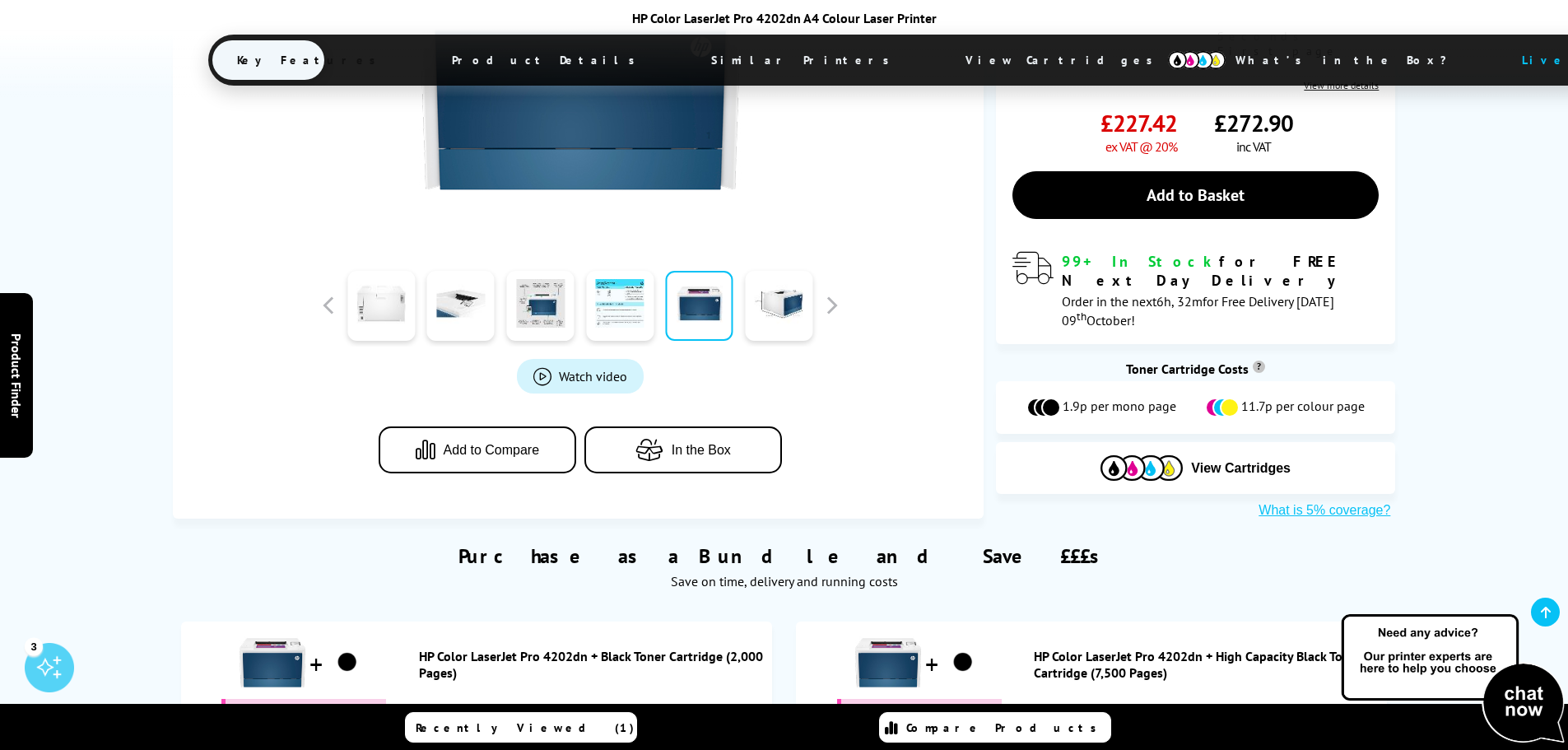
click at [377, 288] on link at bounding box center [381, 305] width 68 height 70
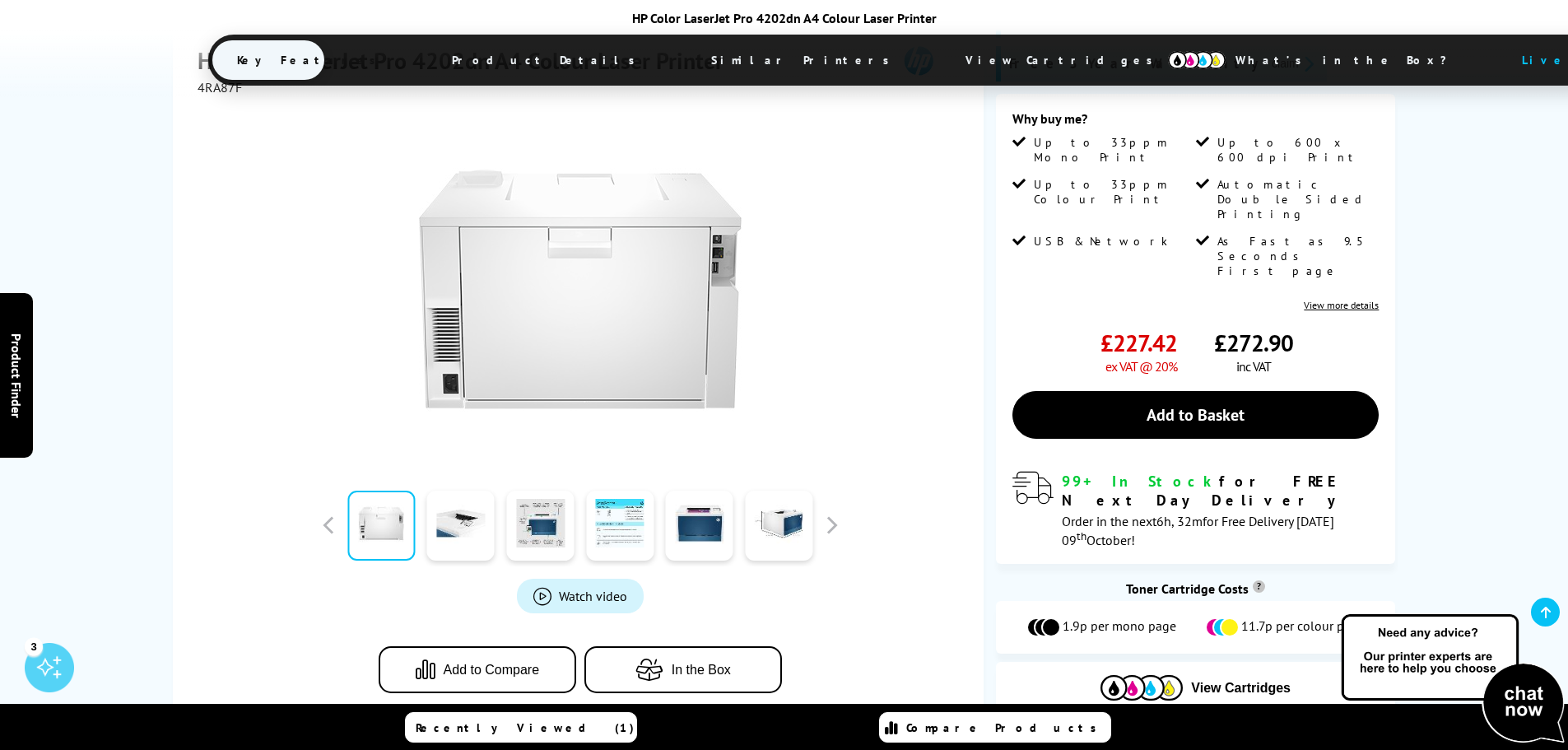
scroll to position [247, 0]
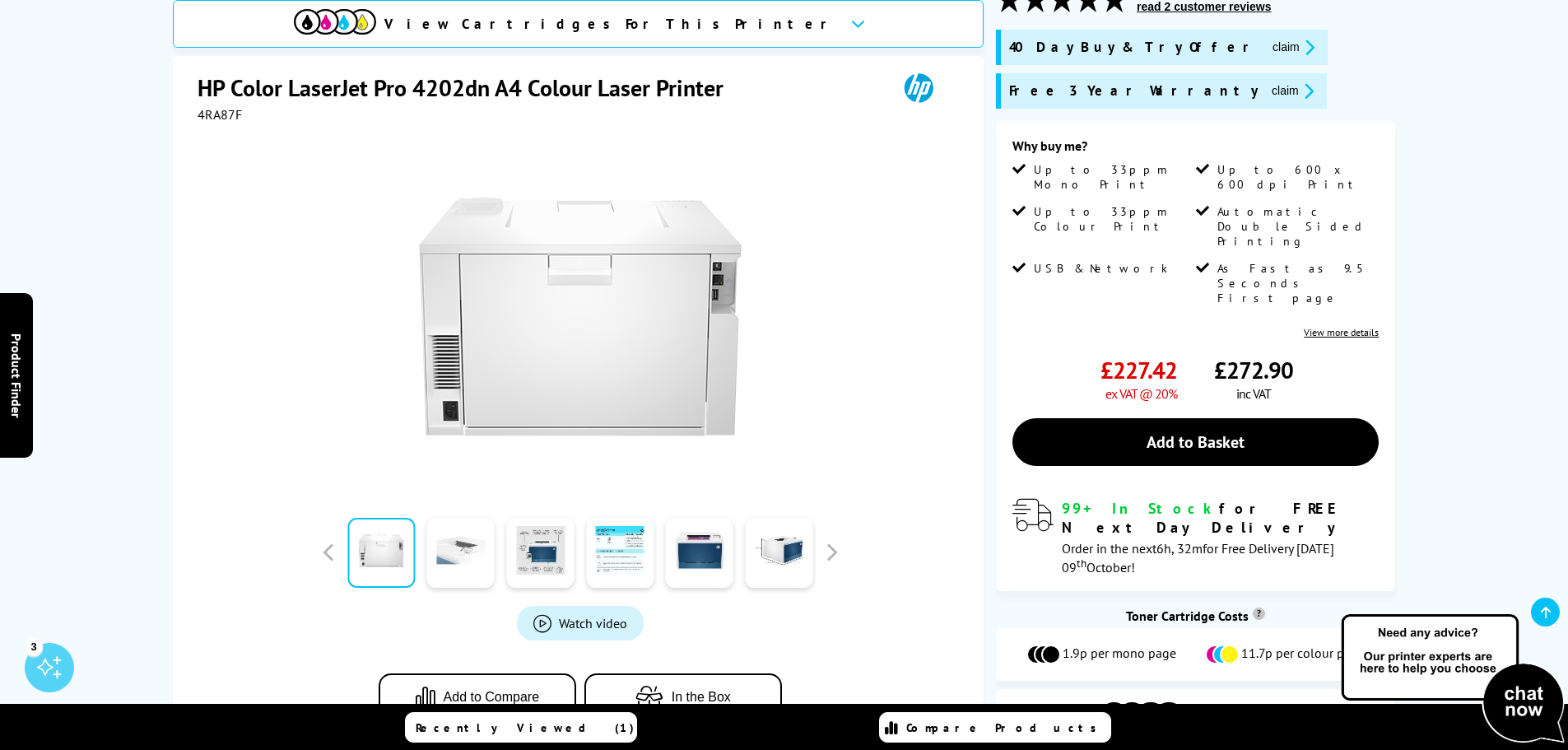
click at [455, 530] on link at bounding box center [461, 552] width 68 height 70
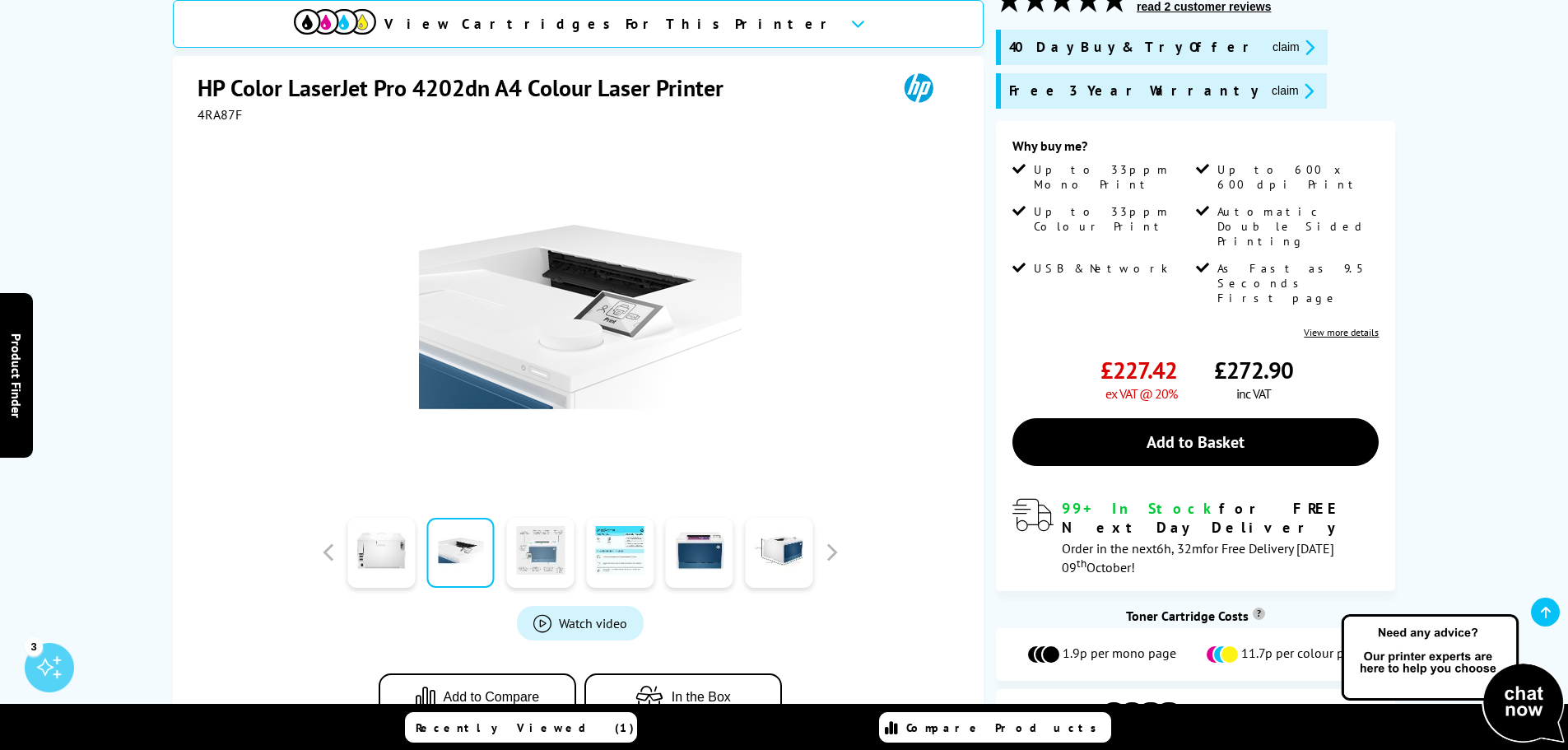
click at [552, 546] on link at bounding box center [540, 552] width 68 height 70
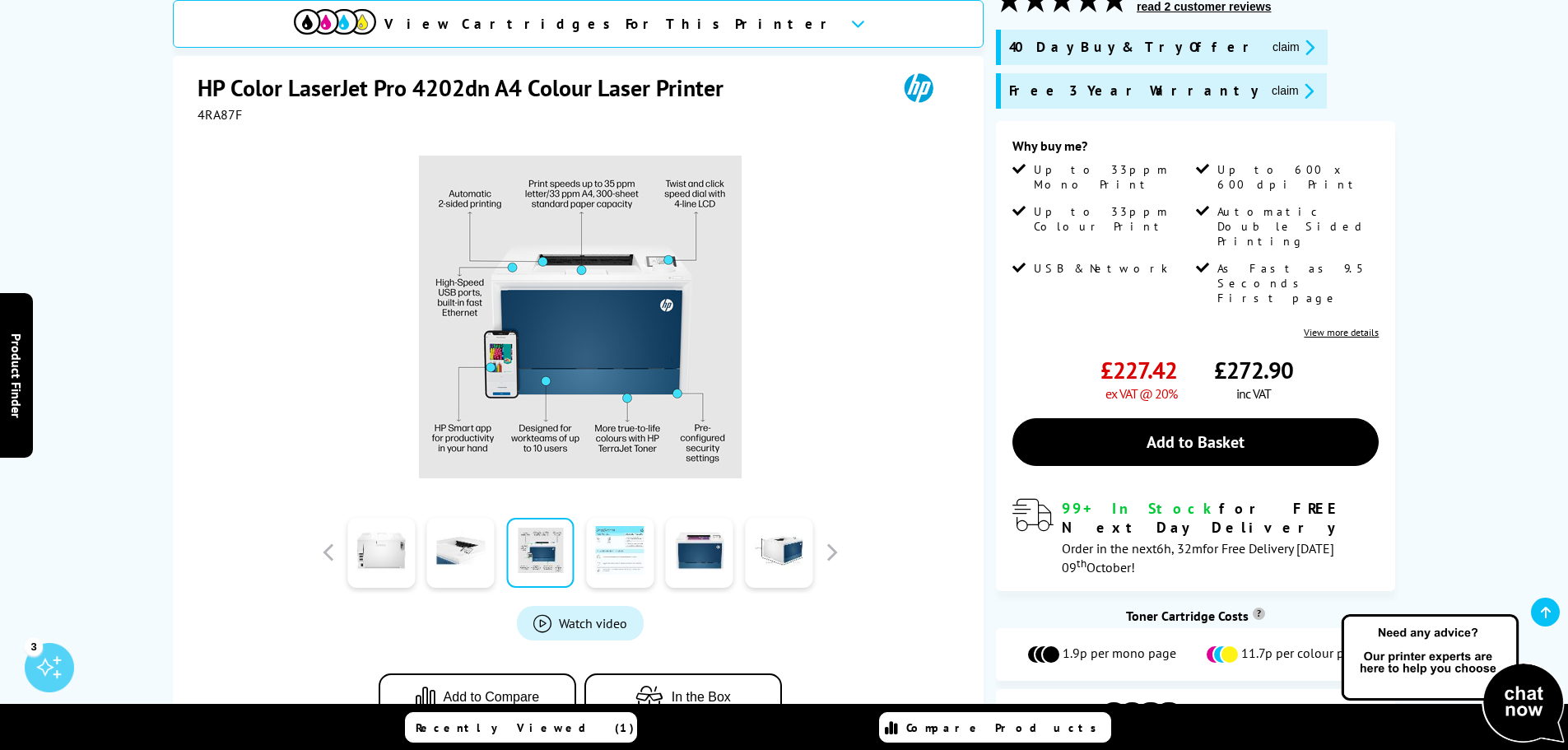
click at [613, 542] on link at bounding box center [620, 552] width 68 height 70
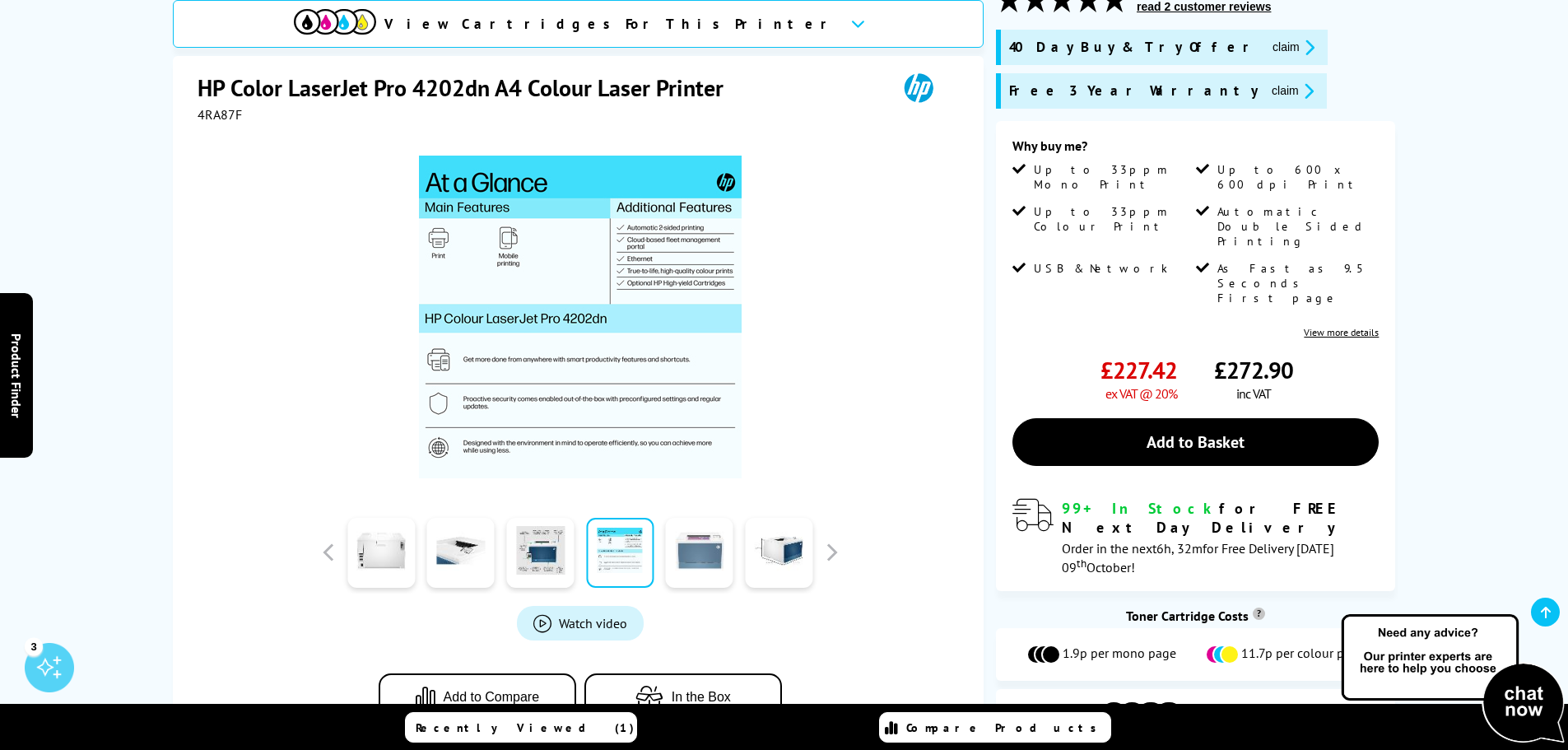
click at [698, 547] on link at bounding box center [699, 552] width 68 height 70
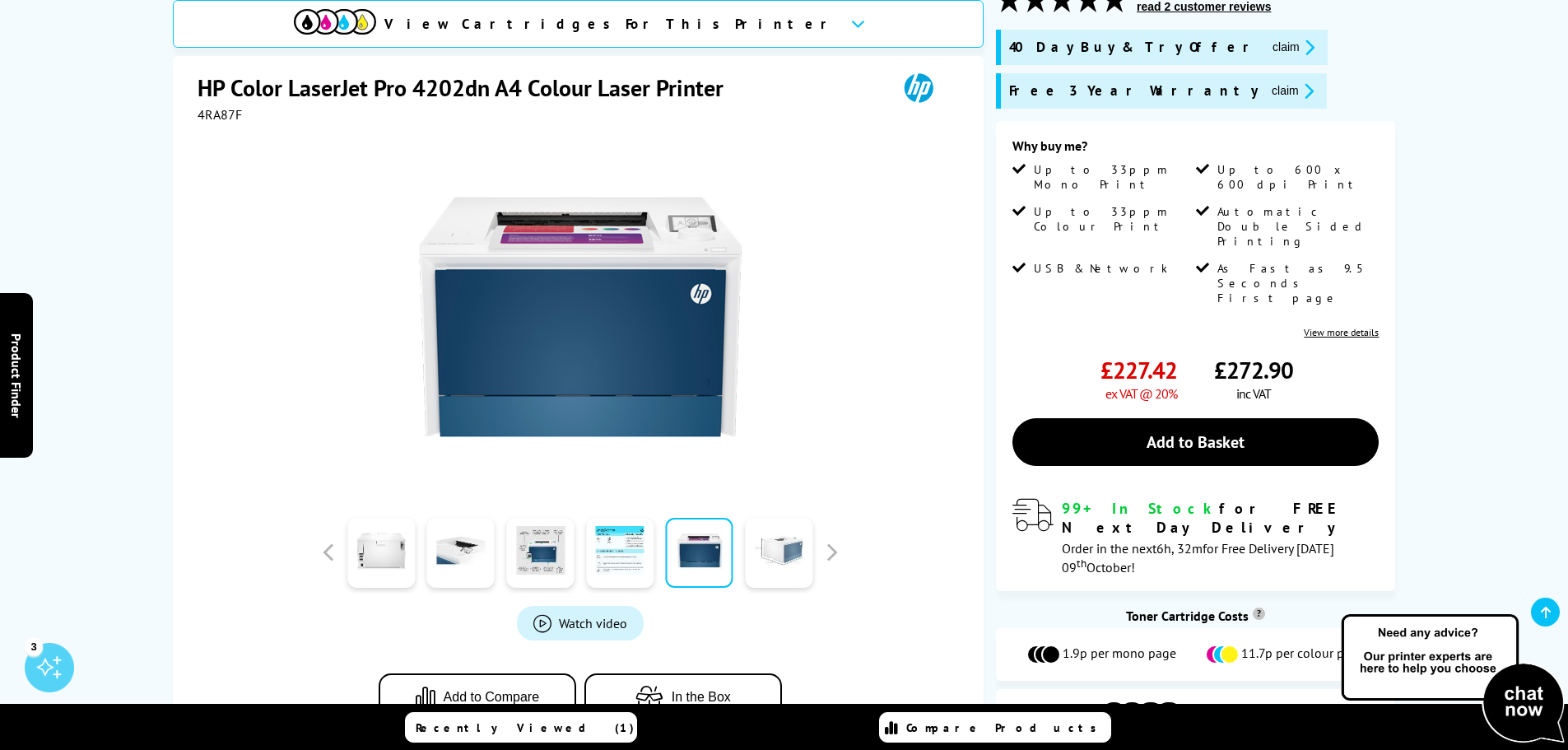
click at [795, 545] on link at bounding box center [778, 552] width 68 height 70
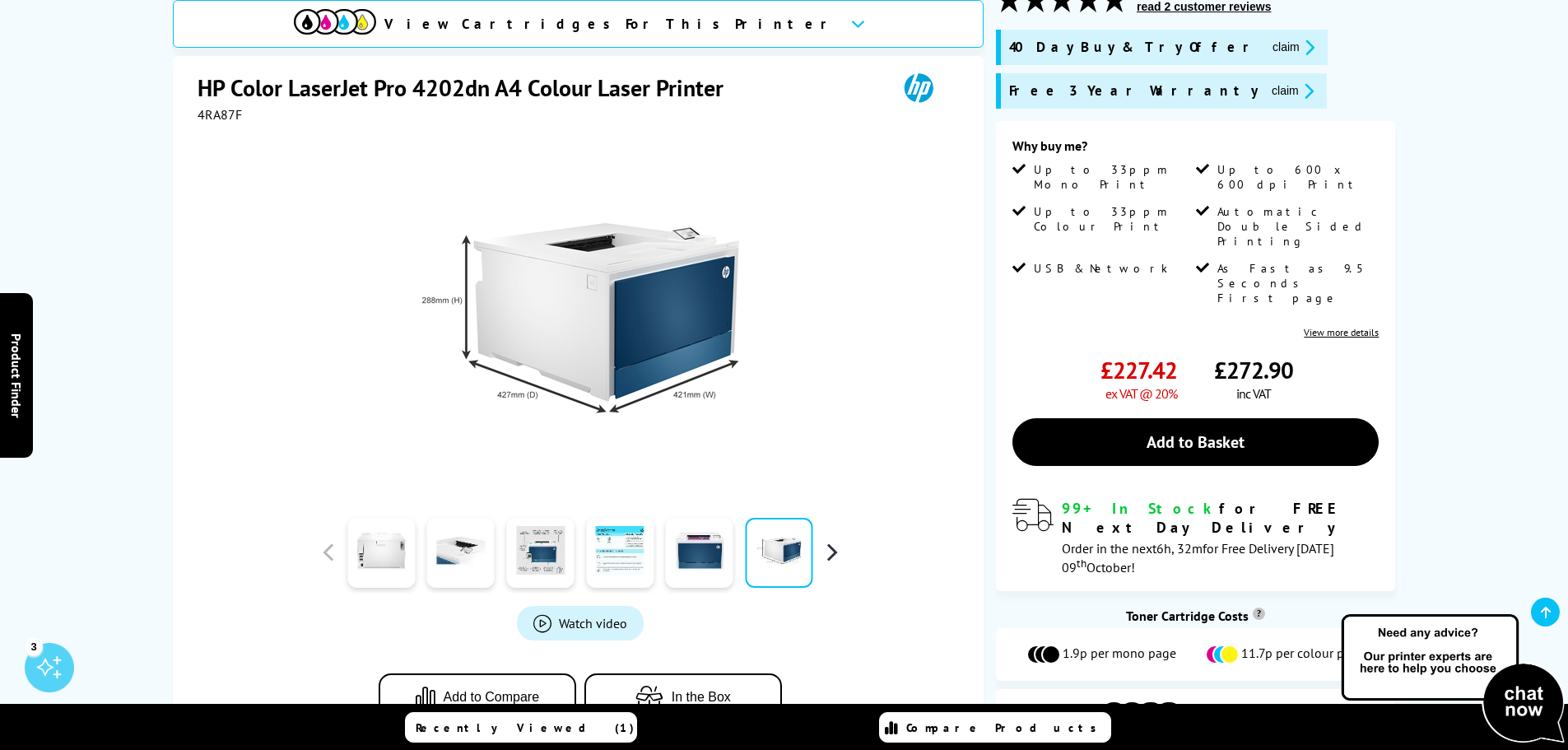
click at [833, 542] on button "button" at bounding box center [831, 552] width 24 height 24
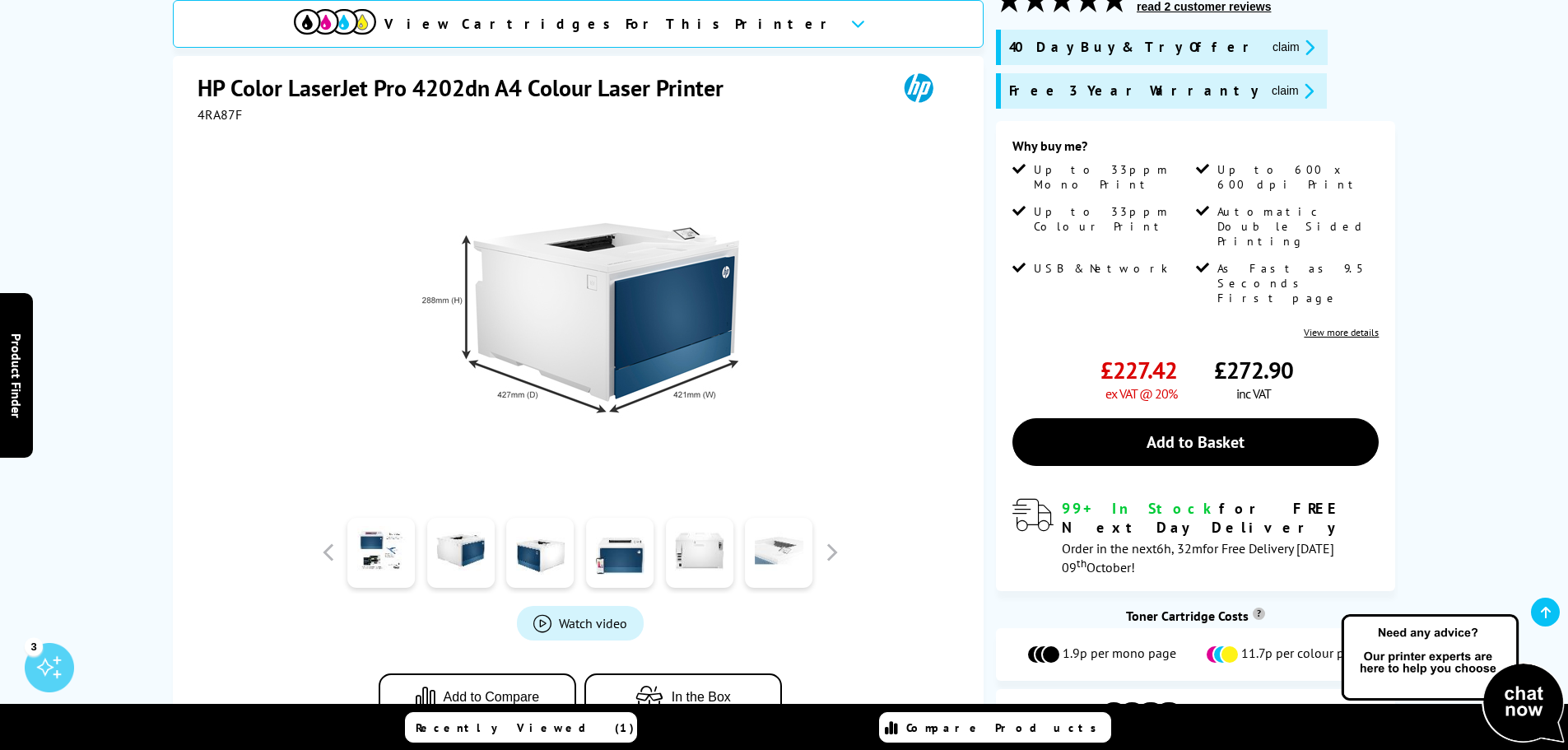
click at [786, 543] on link at bounding box center [778, 552] width 68 height 70
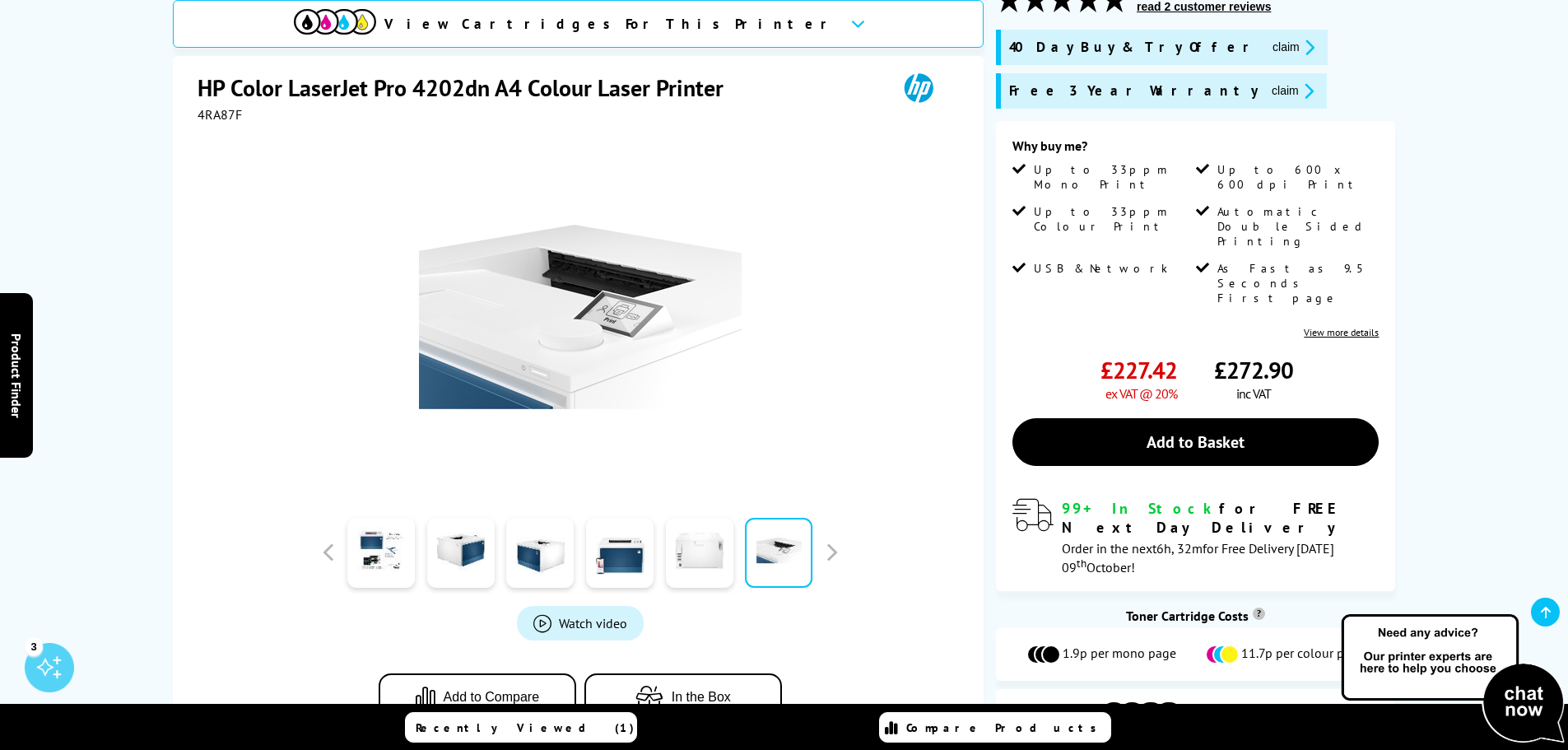
click at [699, 543] on link at bounding box center [699, 552] width 68 height 70
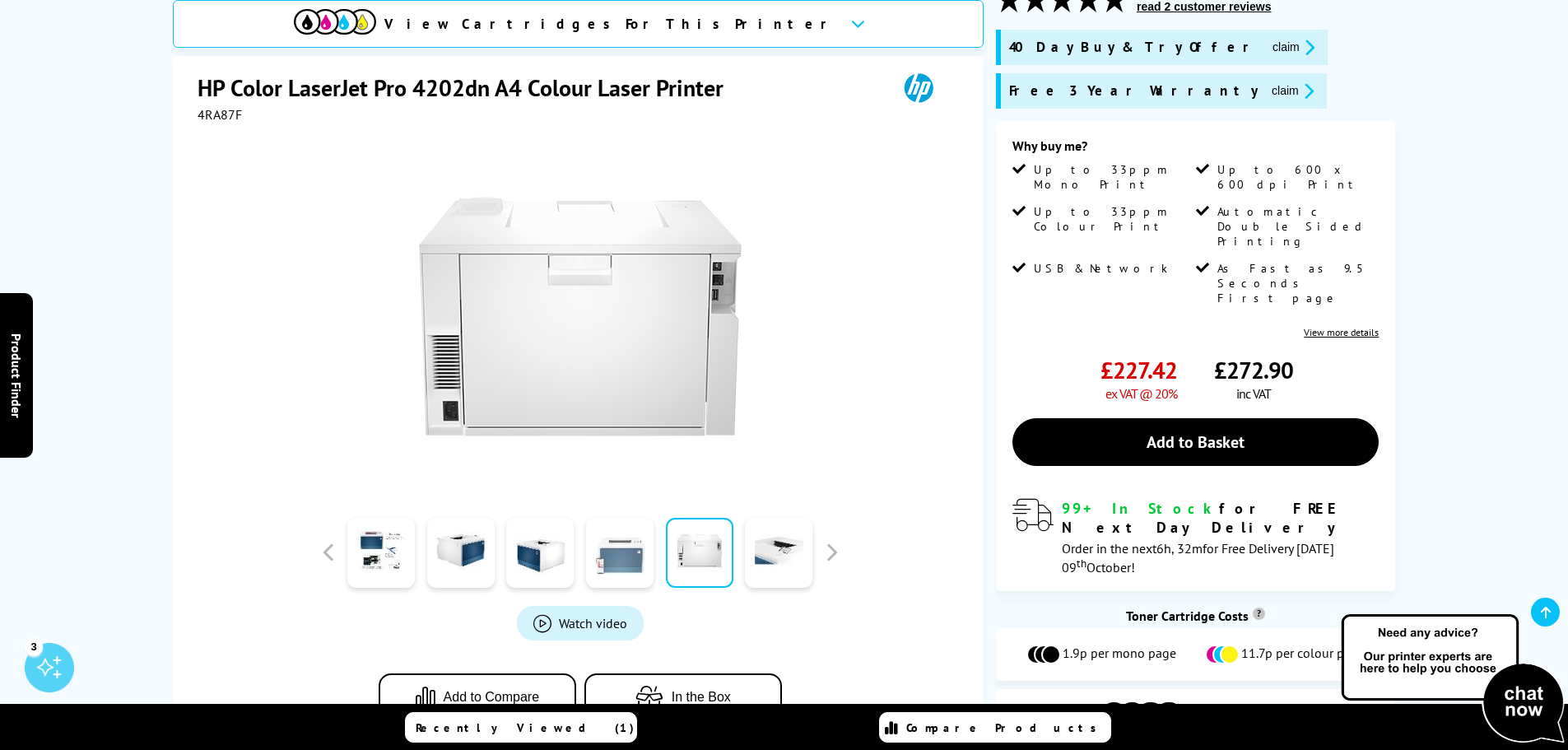
click at [624, 540] on link at bounding box center [620, 552] width 68 height 70
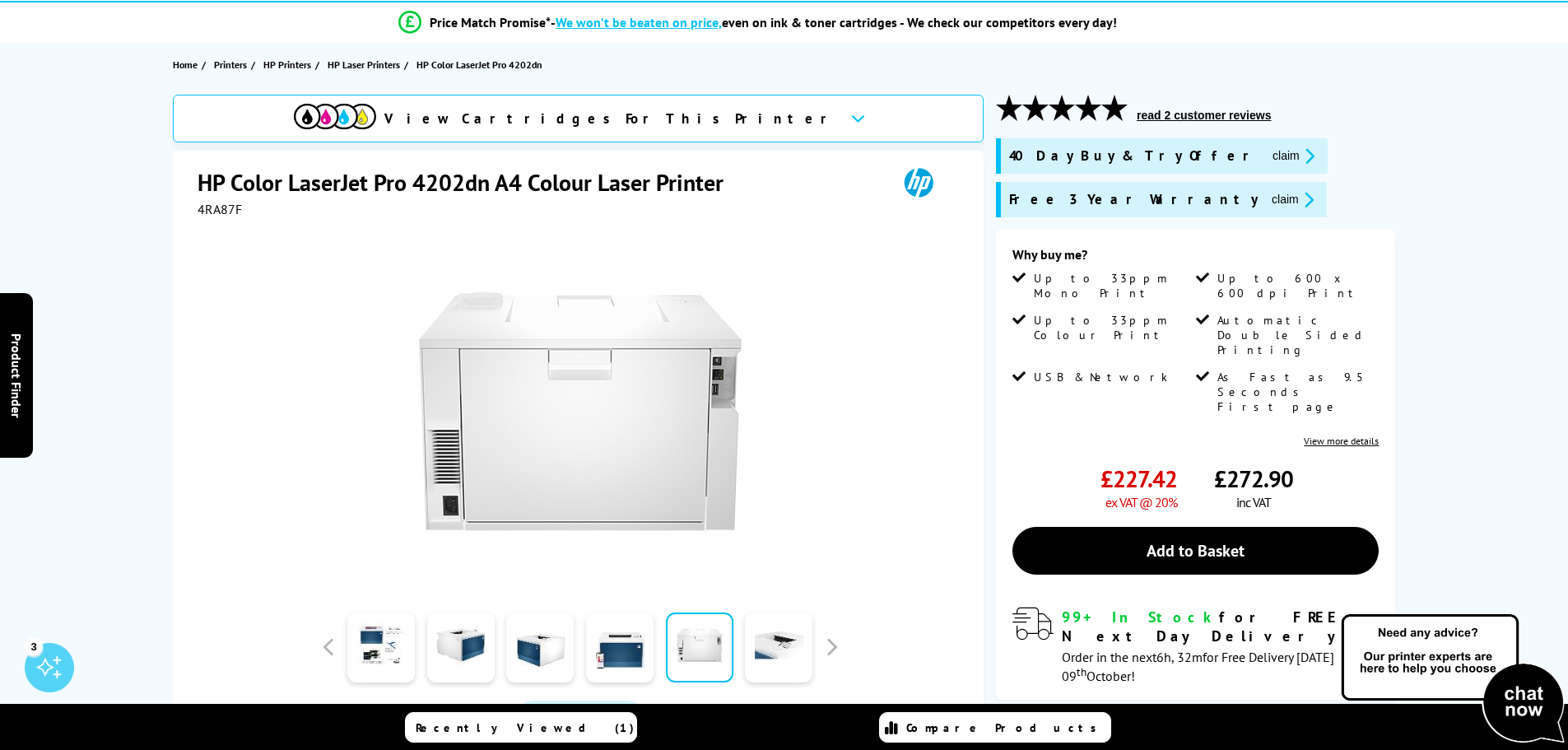
scroll to position [0, 0]
